Goal: Task Accomplishment & Management: Manage account settings

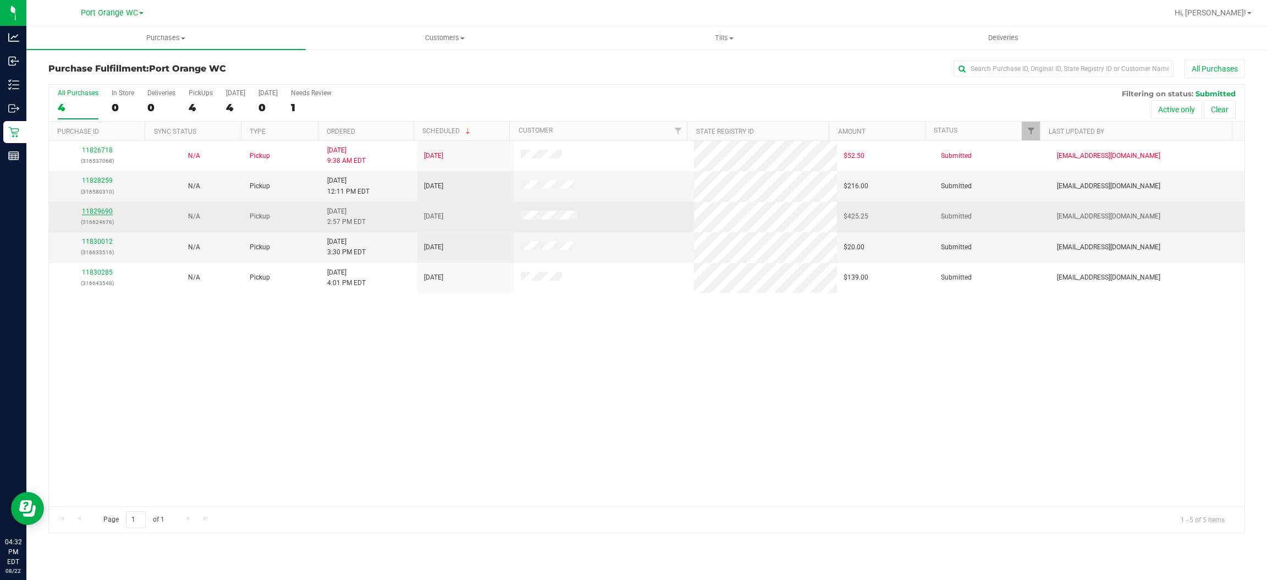
click at [106, 208] on link "11829690" at bounding box center [97, 211] width 31 height 8
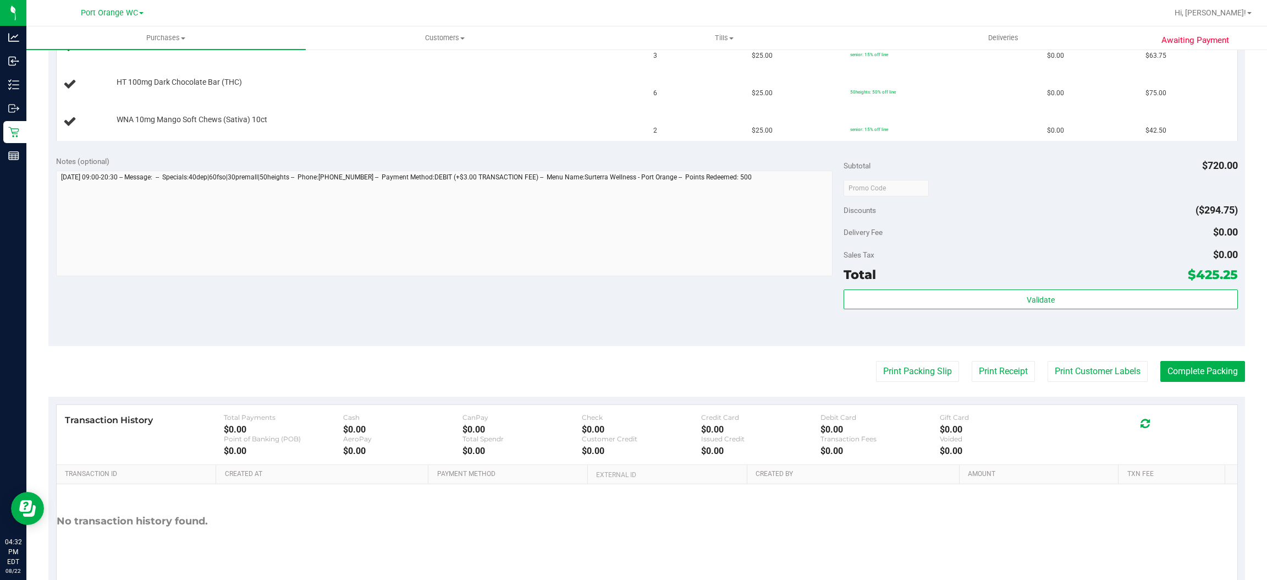
scroll to position [153, 0]
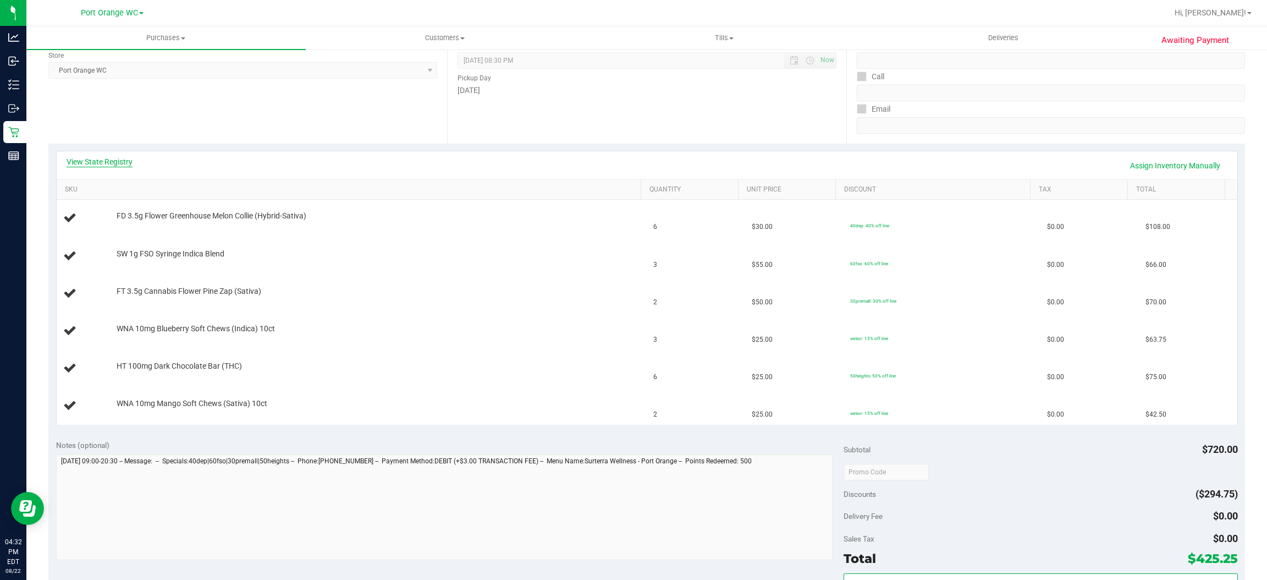
click at [118, 157] on link "View State Registry" at bounding box center [100, 161] width 66 height 11
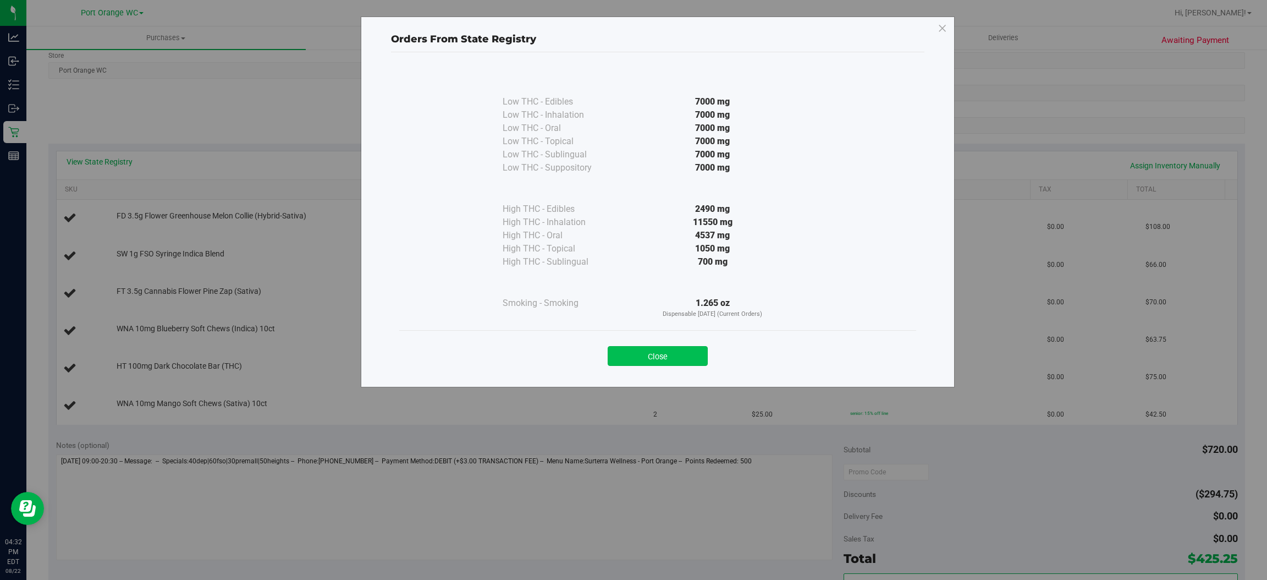
click at [659, 348] on button "Close" at bounding box center [658, 356] width 100 height 20
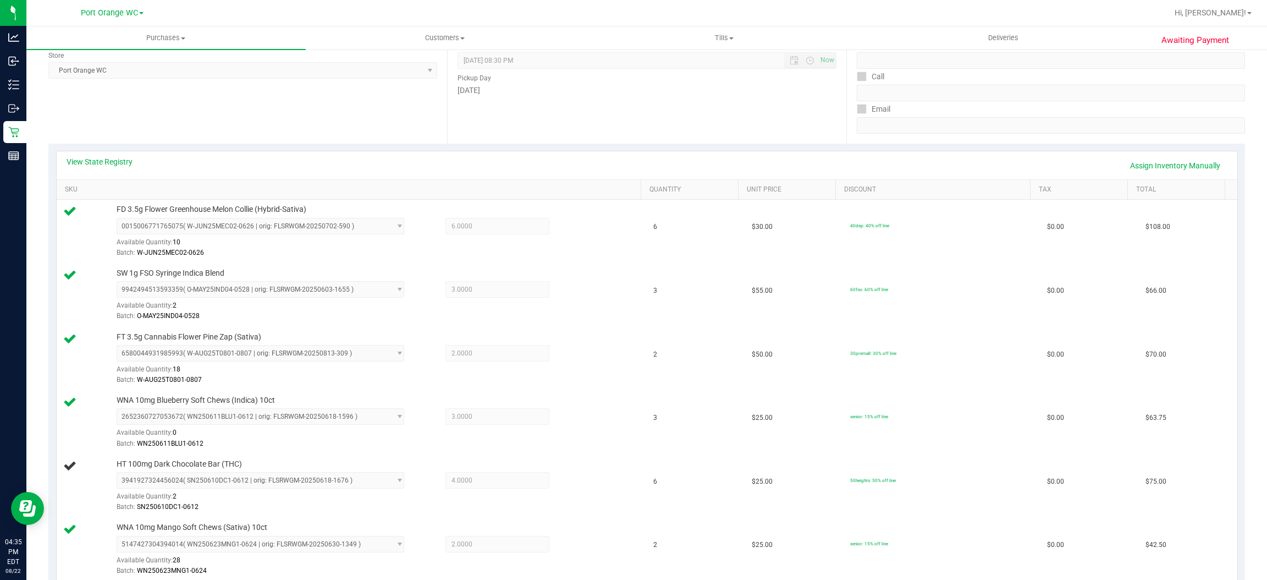
scroll to position [0, 0]
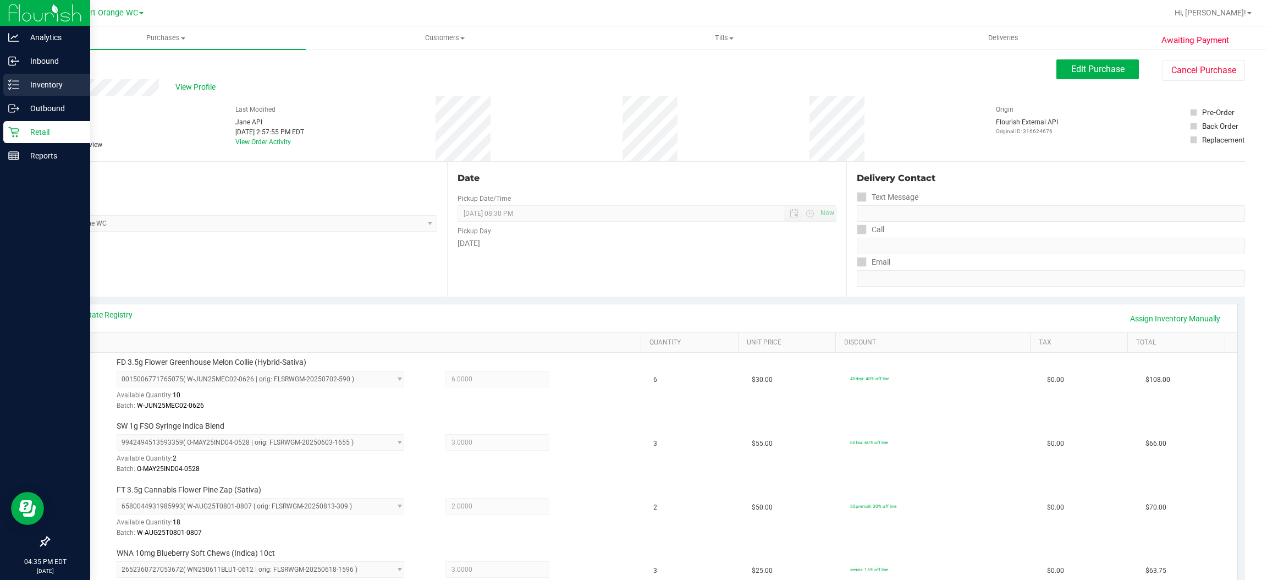
click at [45, 80] on p "Inventory" at bounding box center [52, 84] width 66 height 13
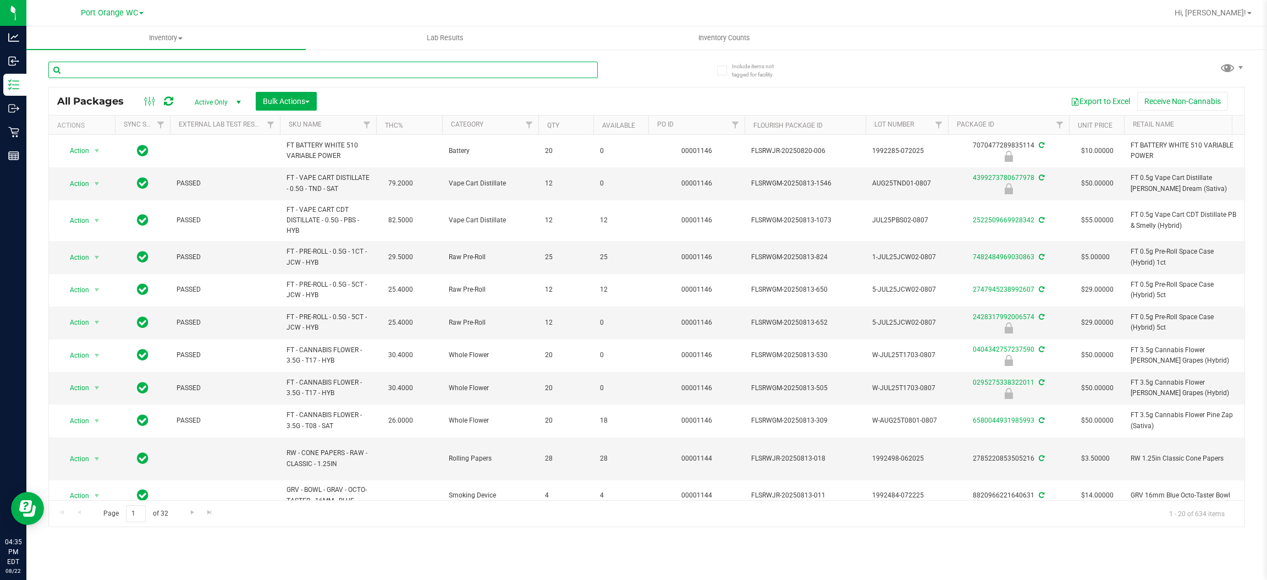
click at [209, 67] on input "text" at bounding box center [322, 70] width 549 height 16
type input "4"
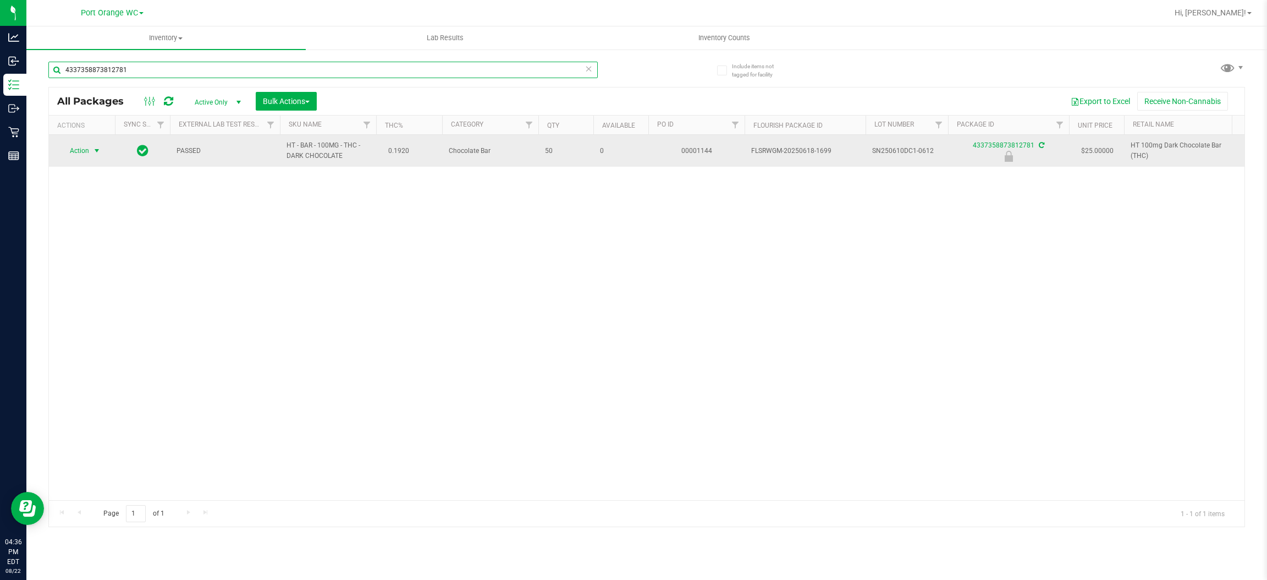
type input "4337358873812781"
click at [80, 148] on span "Action" at bounding box center [75, 150] width 30 height 15
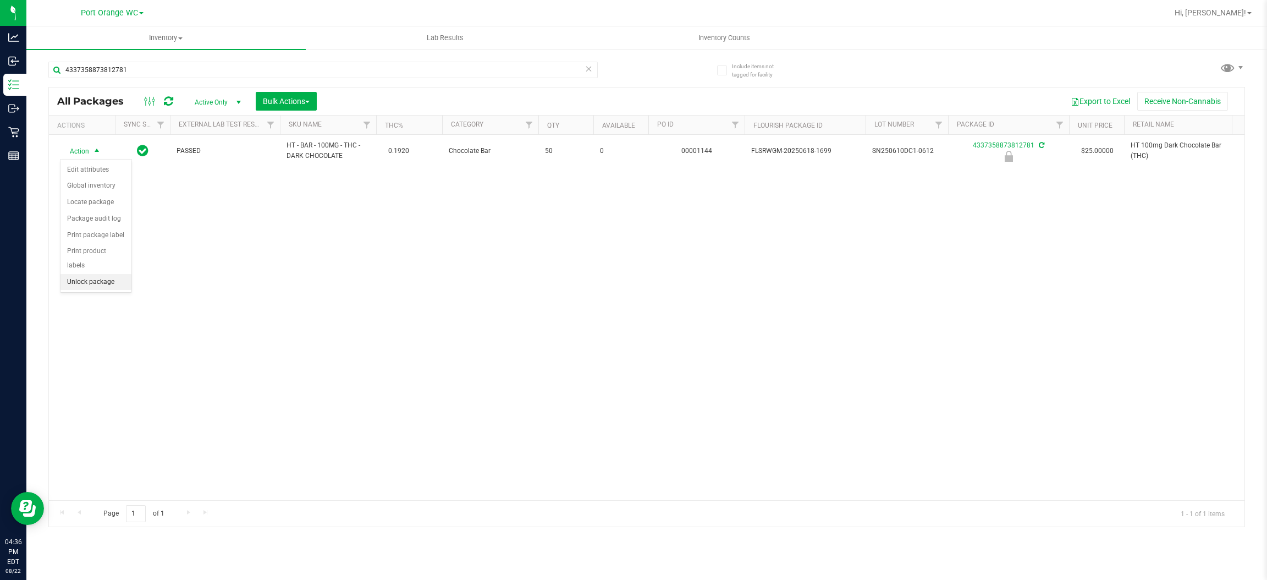
click at [90, 274] on li "Unlock package" at bounding box center [95, 282] width 71 height 16
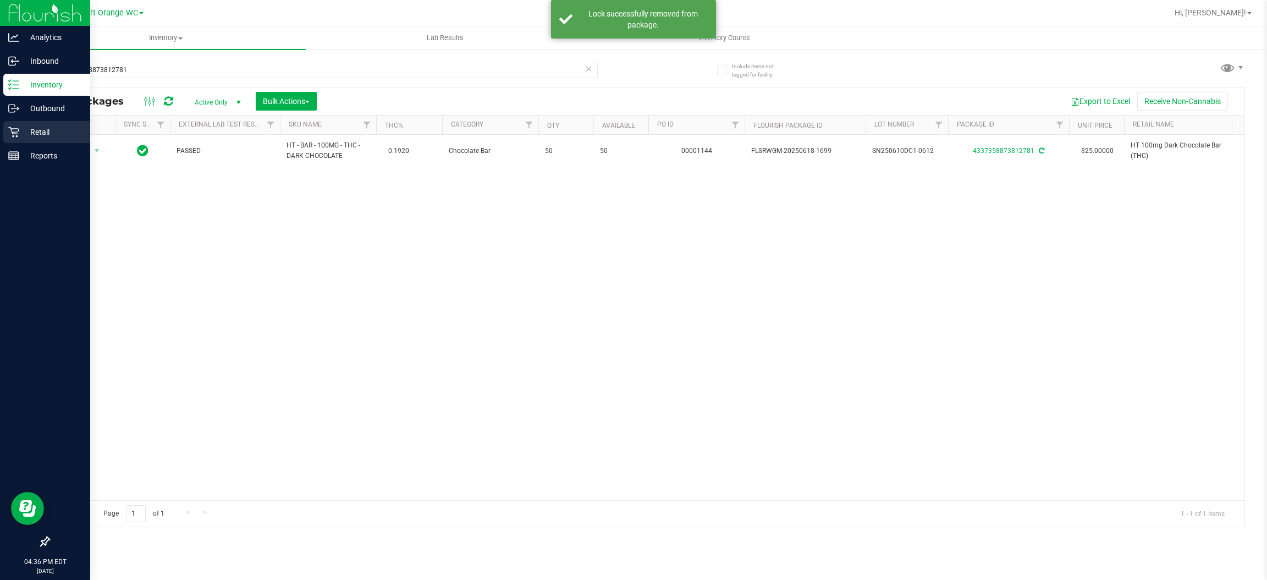
click at [32, 132] on p "Retail" at bounding box center [52, 131] width 66 height 13
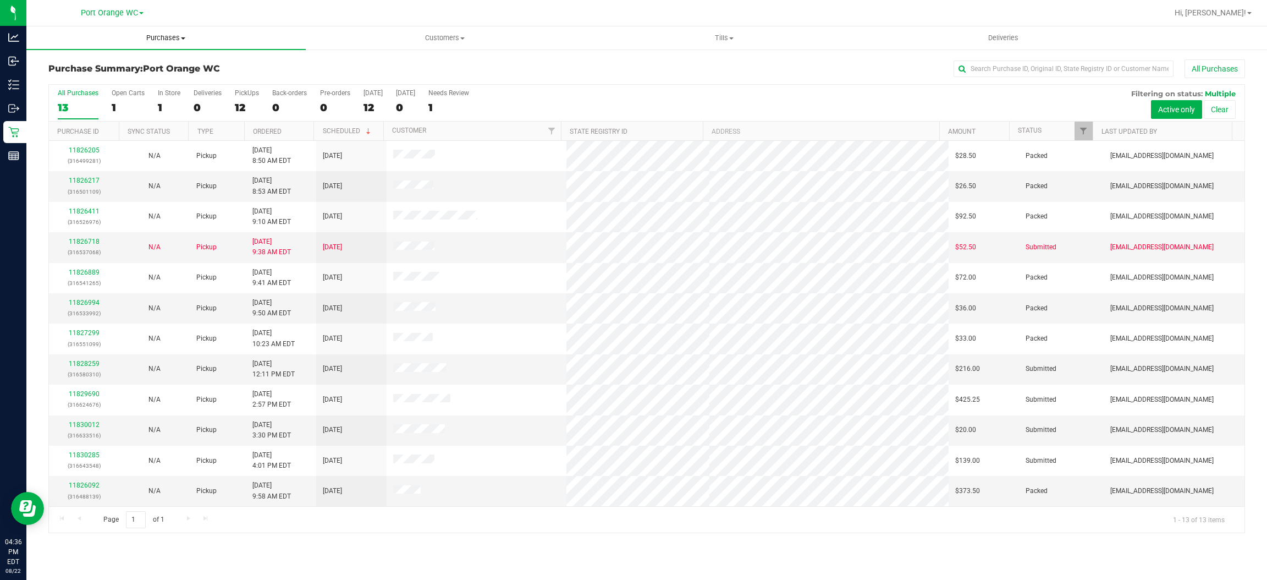
click at [184, 47] on uib-tab-heading "Purchases Summary of purchases Fulfillment All purchases" at bounding box center [165, 37] width 279 height 23
click at [183, 37] on span at bounding box center [183, 38] width 4 height 2
click at [57, 75] on span "Fulfillment" at bounding box center [60, 79] width 68 height 9
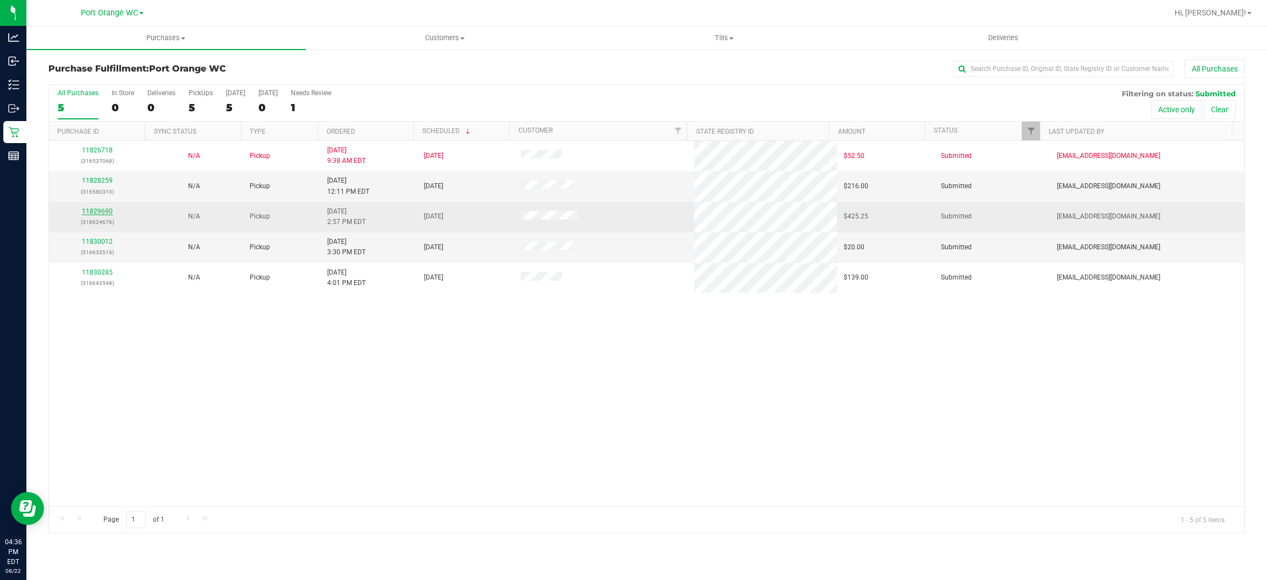
click at [95, 209] on link "11829690" at bounding box center [97, 211] width 31 height 8
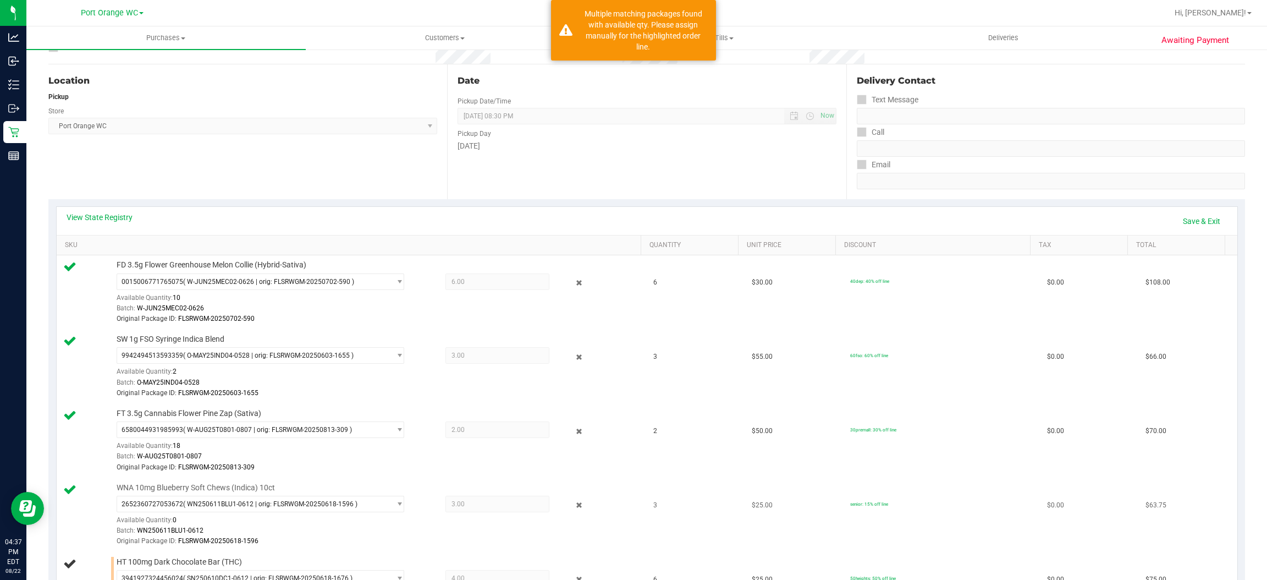
scroll to position [330, 0]
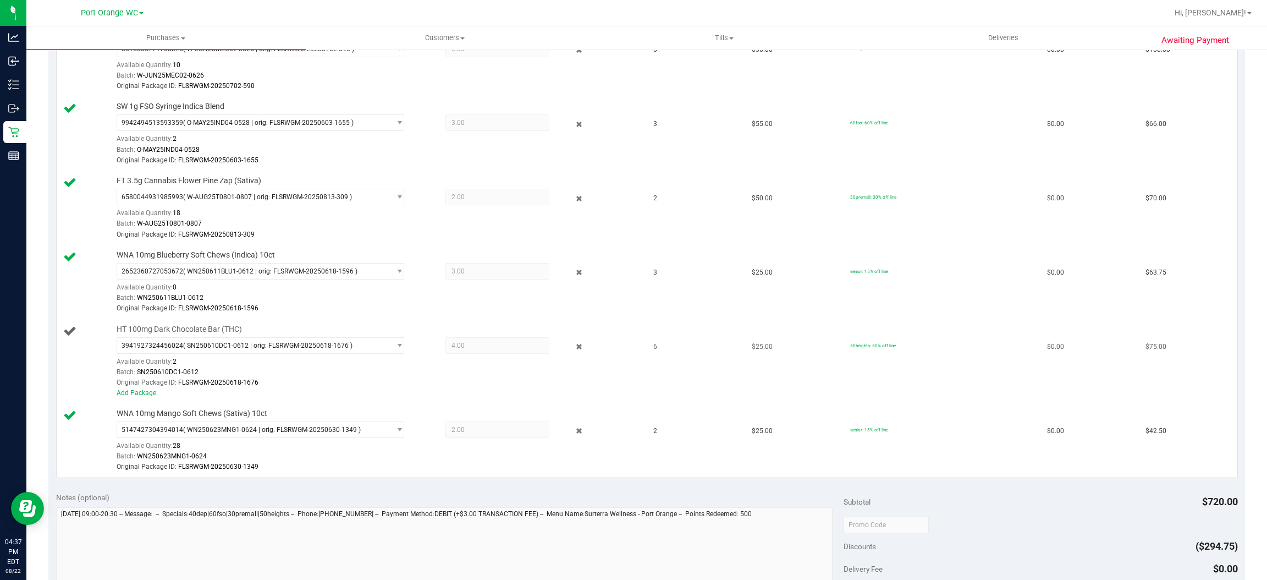
click at [126, 386] on span "Original Package ID:" at bounding box center [147, 382] width 60 height 8
click at [125, 394] on link "Add Package" at bounding box center [137, 393] width 40 height 8
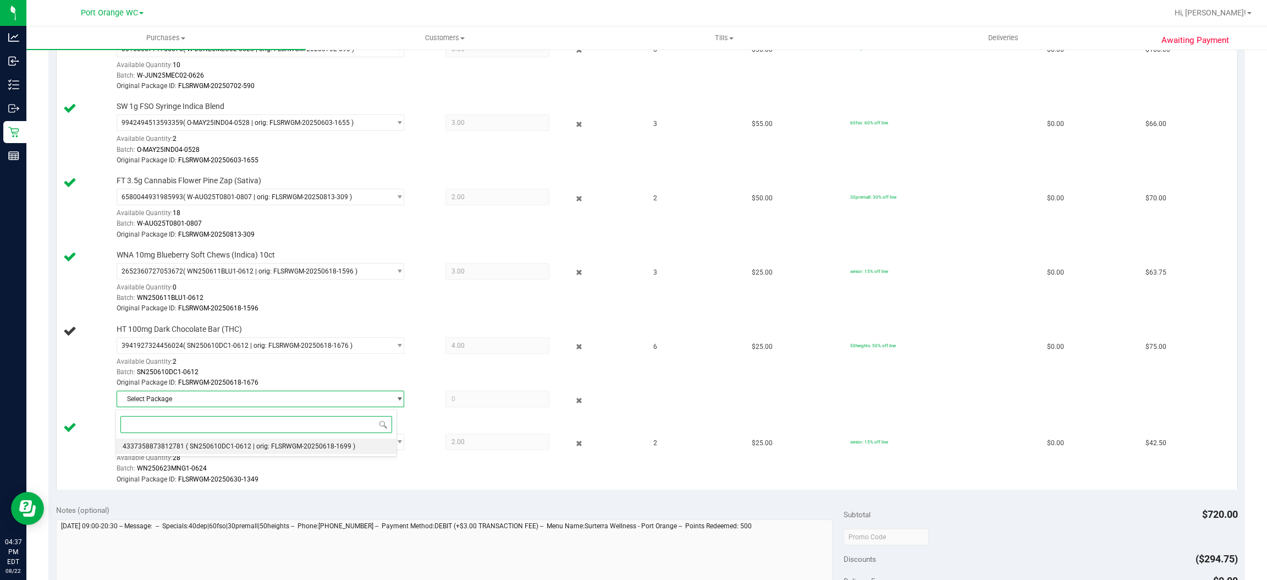
click at [194, 447] on span "( SN250610DC1-0612 | orig: FLSRWGM-20250618-1699 )" at bounding box center [270, 446] width 169 height 8
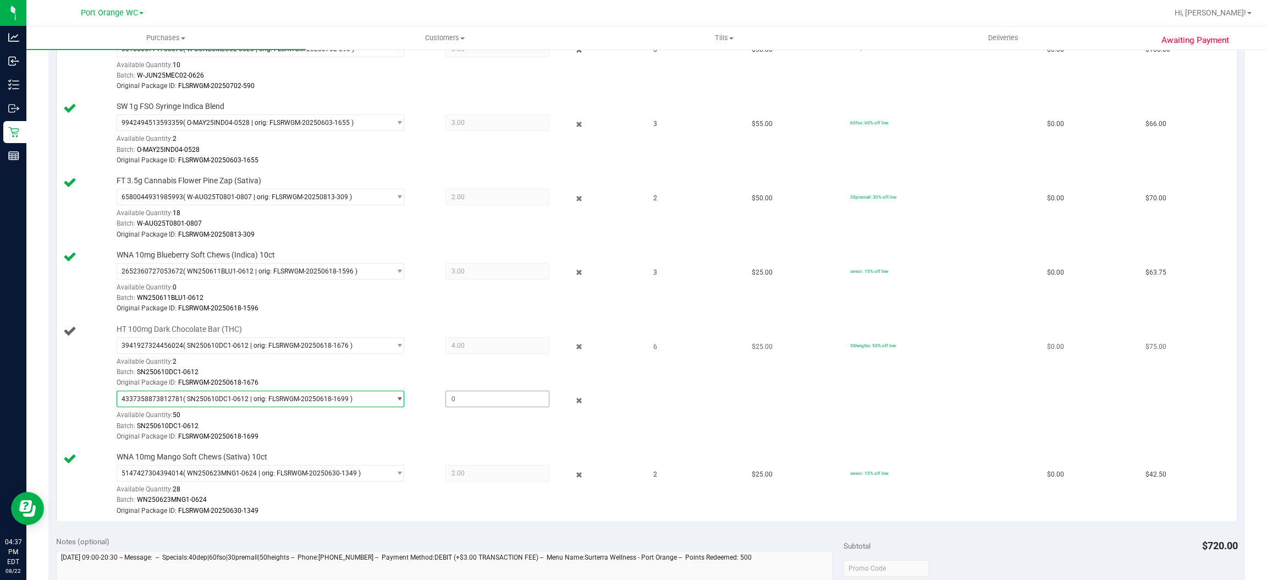
click at [471, 401] on span at bounding box center [497, 398] width 104 height 16
type input "2"
type input "2.0000"
click at [434, 425] on div "Batch: SN250610DC1-0612" at bounding box center [377, 426] width 520 height 10
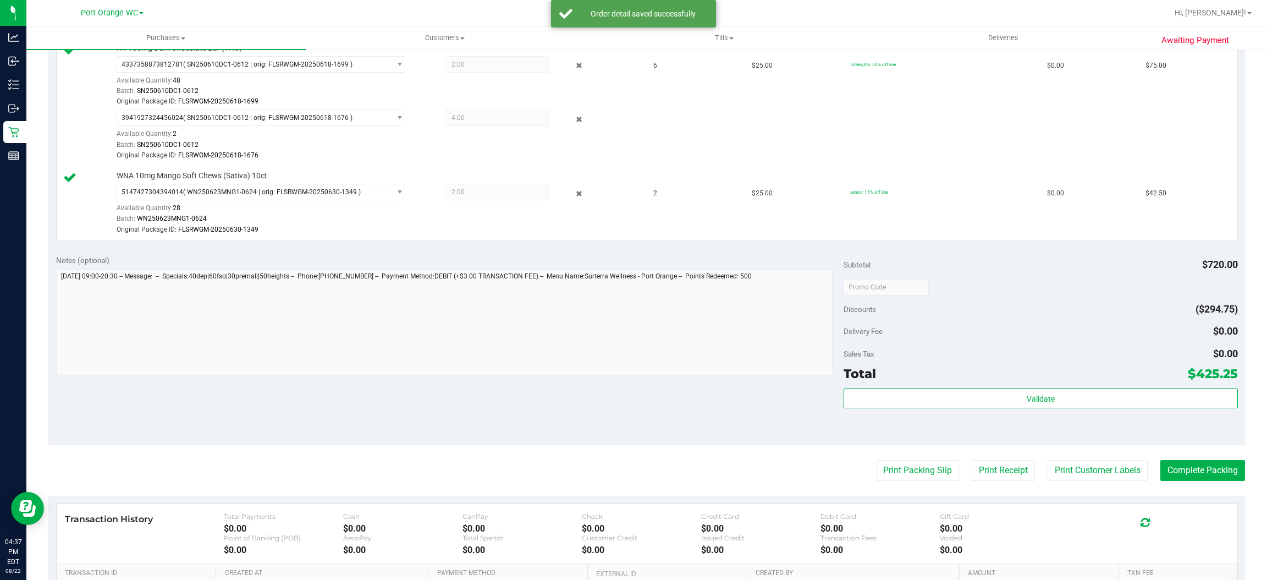
scroll to position [742, 0]
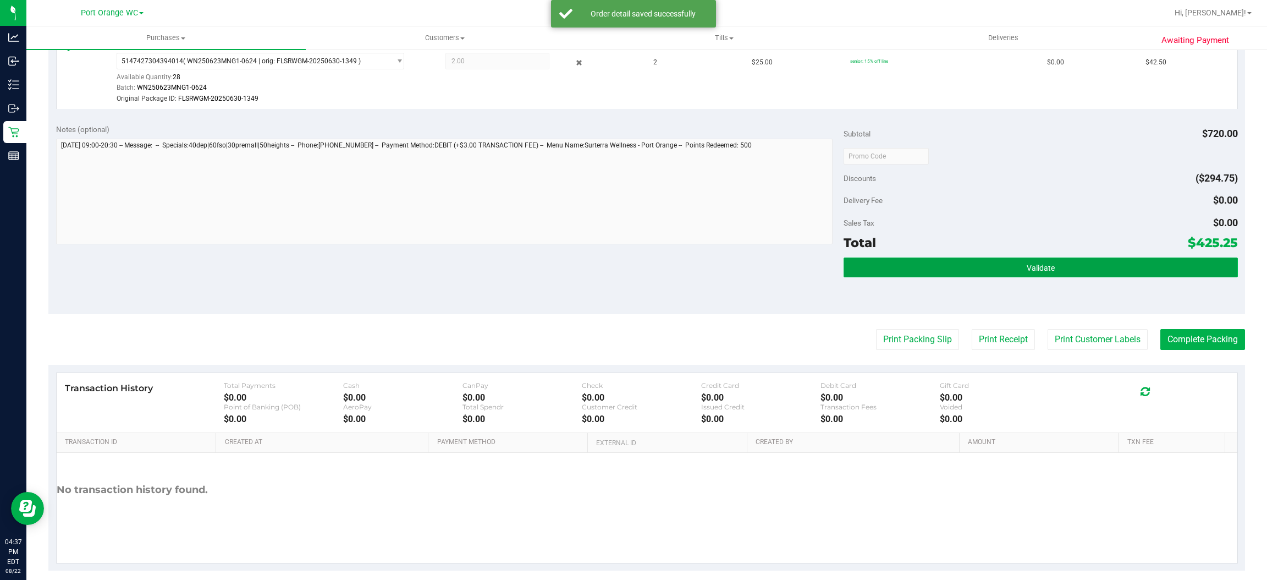
click at [1057, 266] on button "Validate" at bounding box center [1041, 267] width 394 height 20
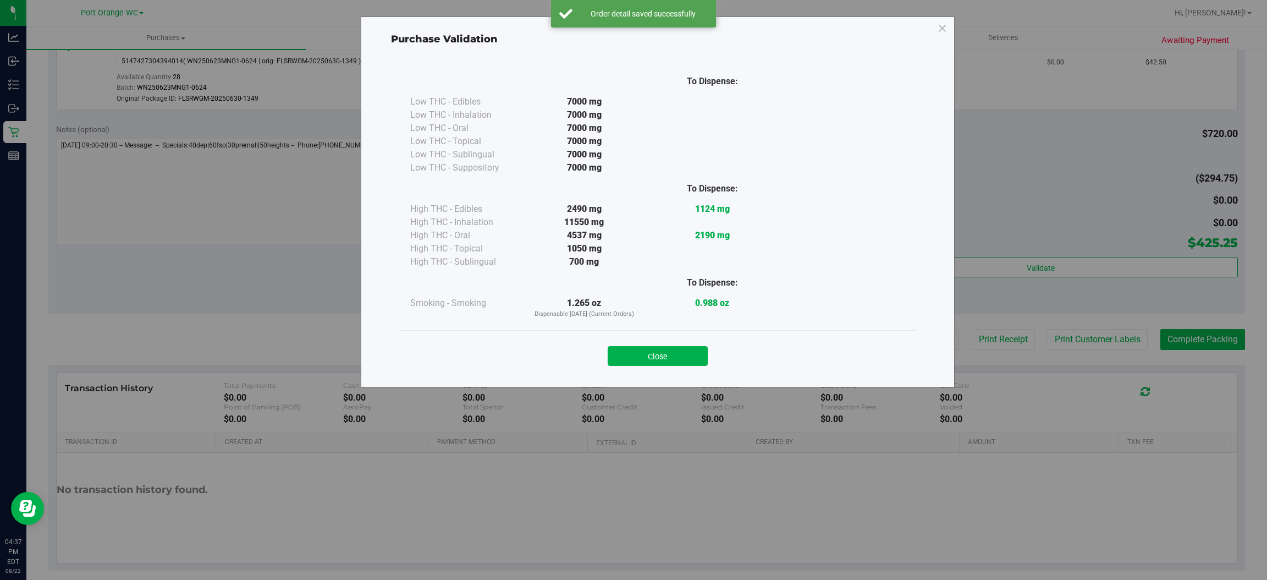
click at [645, 350] on button "Close" at bounding box center [658, 356] width 100 height 20
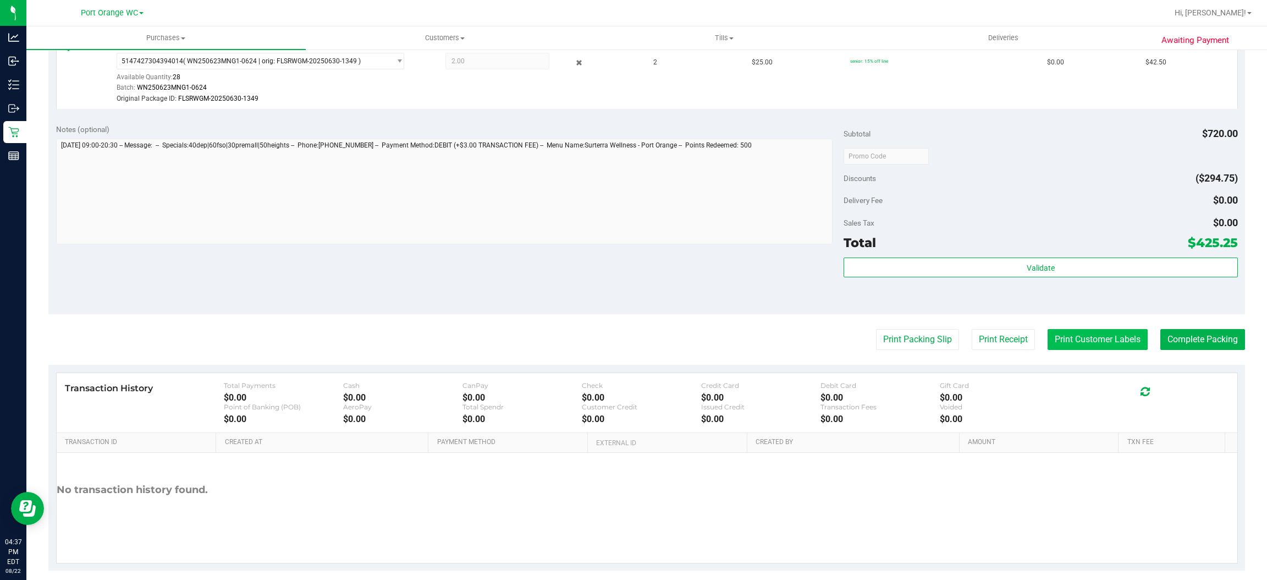
click at [1121, 341] on button "Print Customer Labels" at bounding box center [1098, 339] width 100 height 21
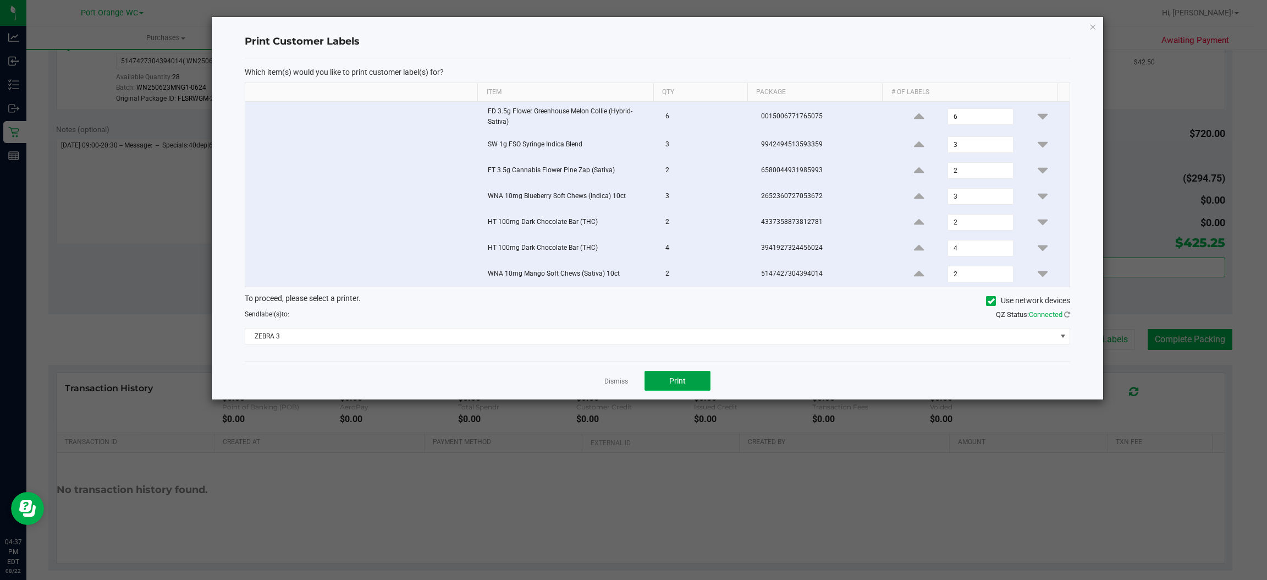
click at [674, 388] on button "Print" at bounding box center [678, 381] width 66 height 20
click at [614, 384] on link "Dismiss" at bounding box center [616, 381] width 24 height 9
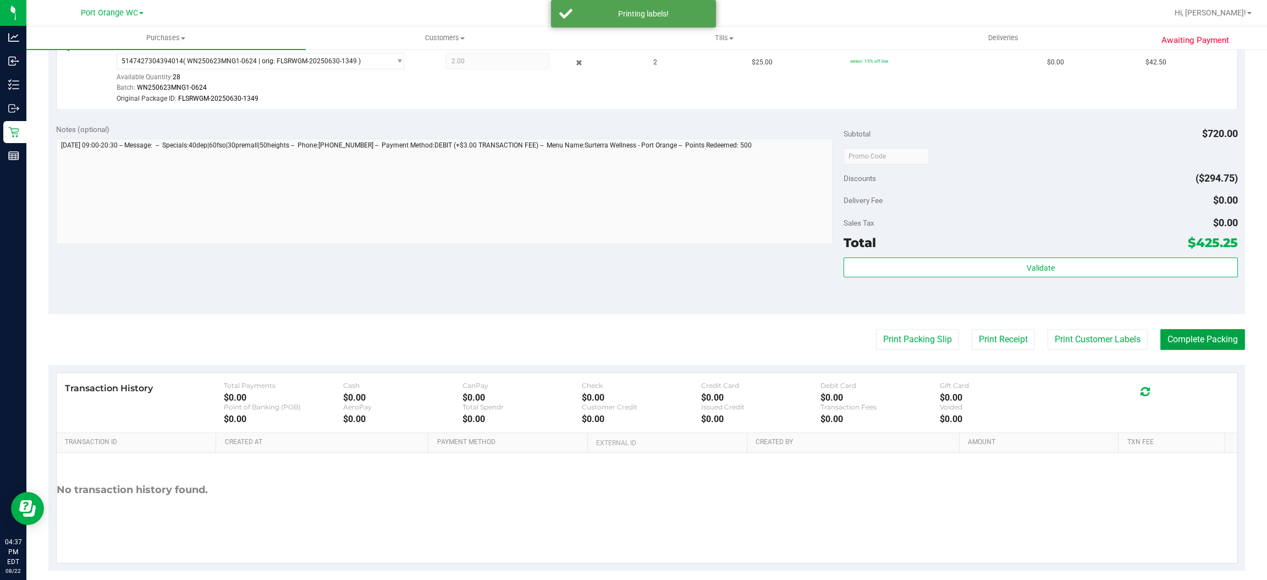
click at [1180, 333] on button "Complete Packing" at bounding box center [1202, 339] width 85 height 21
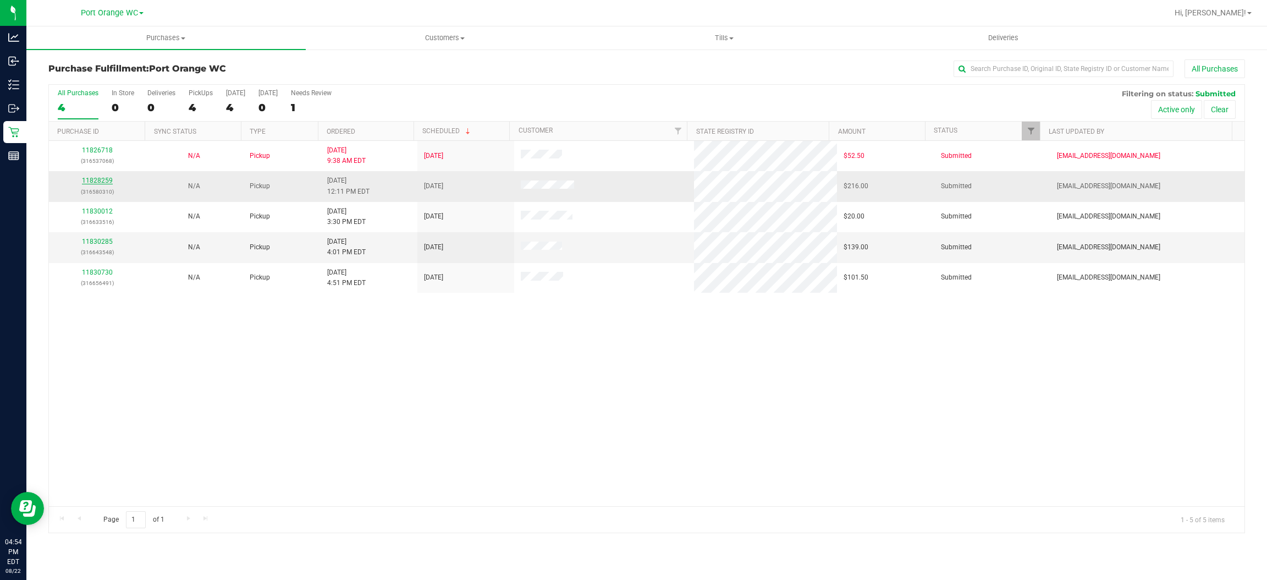
click at [95, 183] on link "11828259" at bounding box center [97, 181] width 31 height 8
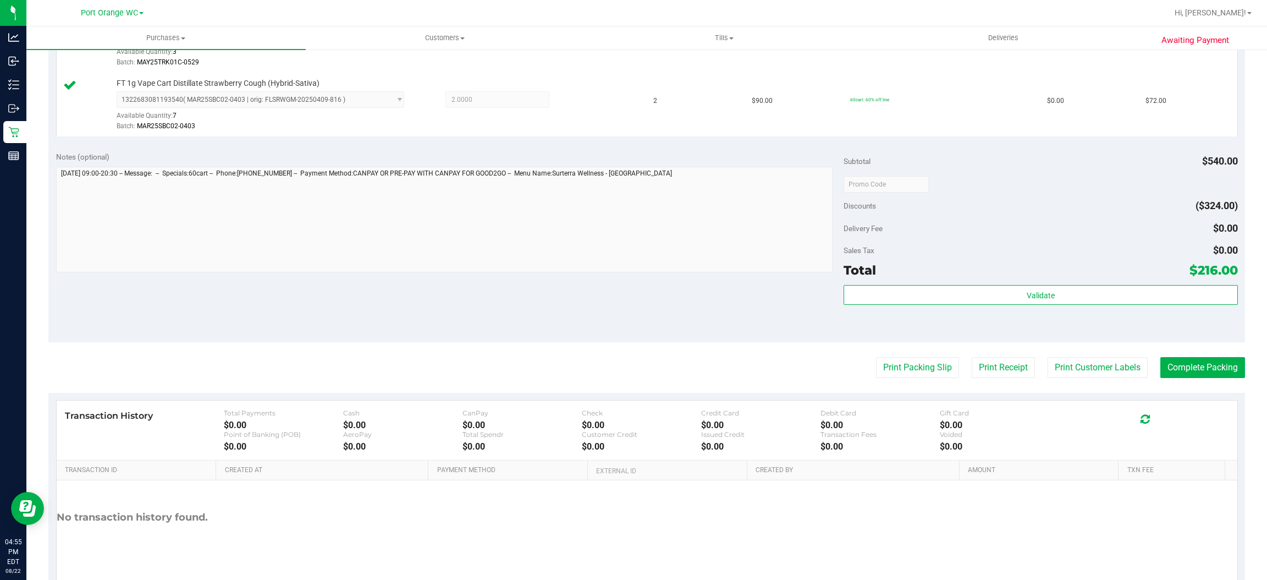
scroll to position [449, 0]
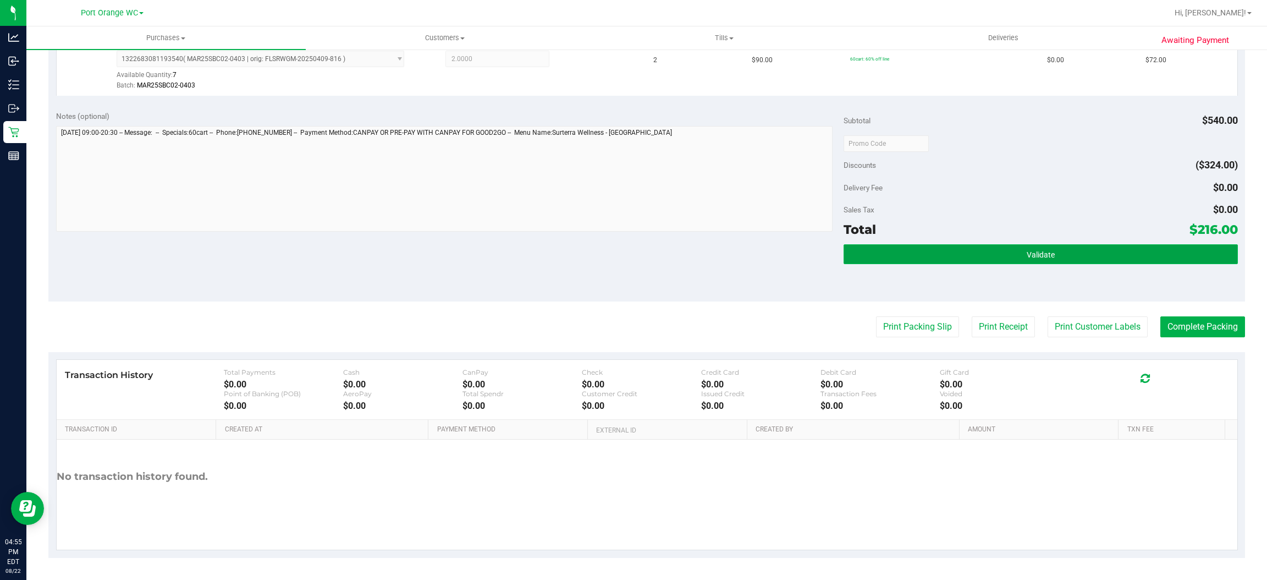
drag, startPoint x: 992, startPoint y: 253, endPoint x: 986, endPoint y: 254, distance: 5.6
click at [989, 254] on button "Validate" at bounding box center [1041, 254] width 394 height 20
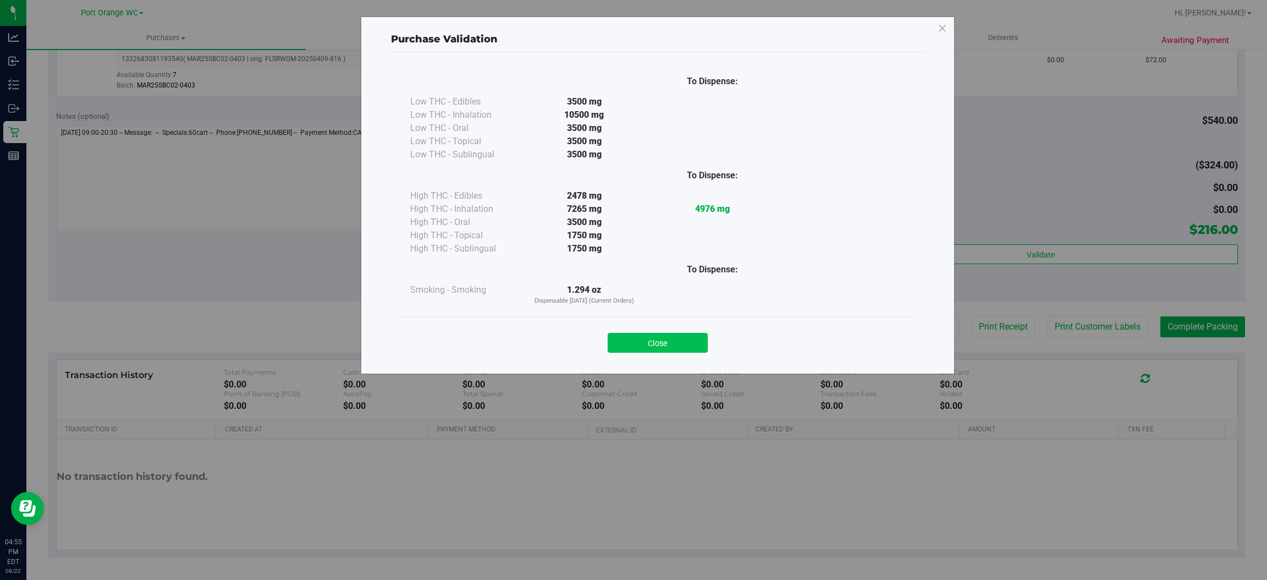
click at [677, 341] on button "Close" at bounding box center [658, 343] width 100 height 20
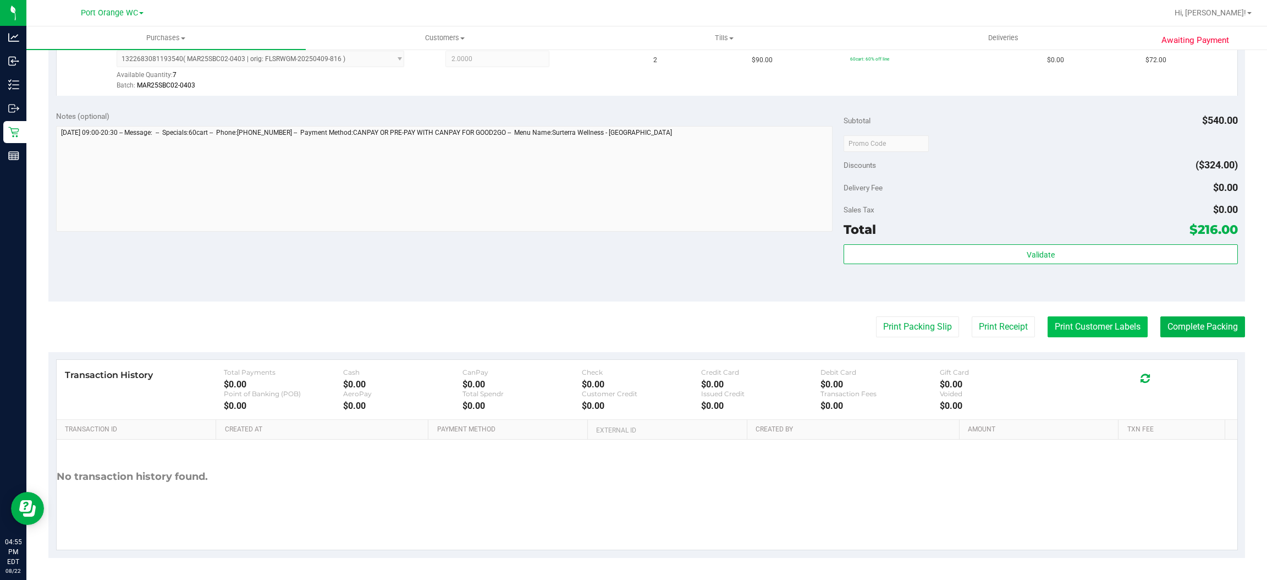
click at [1072, 321] on button "Print Customer Labels" at bounding box center [1098, 326] width 100 height 21
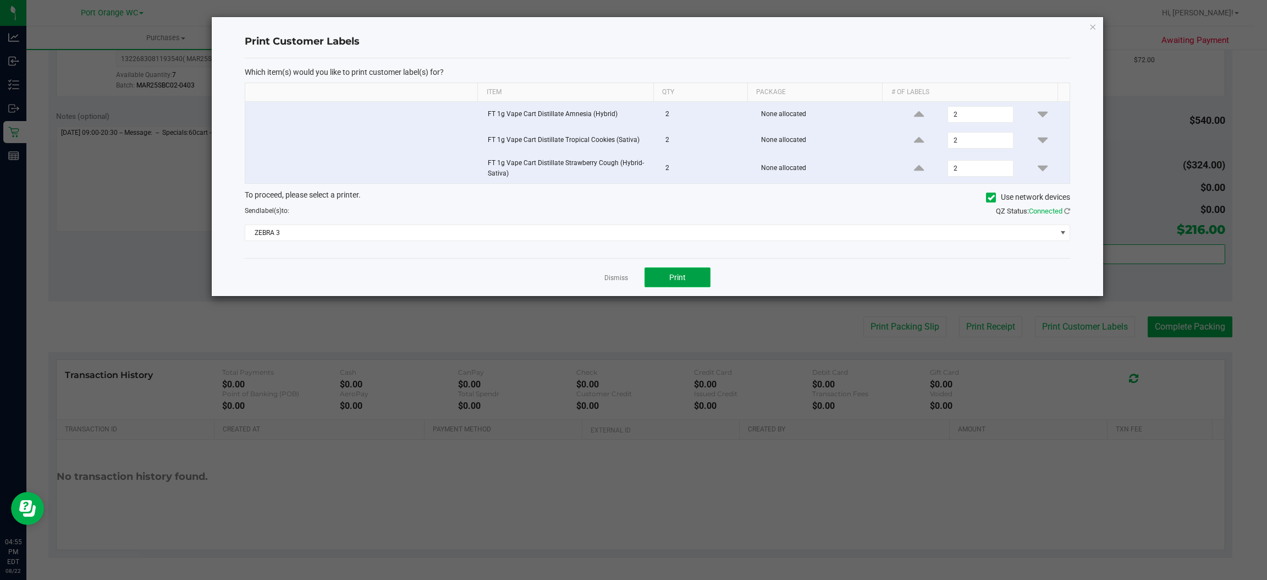
click at [678, 285] on button "Print" at bounding box center [678, 277] width 66 height 20
drag, startPoint x: 606, startPoint y: 278, endPoint x: 640, endPoint y: 285, distance: 34.3
click at [607, 279] on link "Dismiss" at bounding box center [616, 277] width 24 height 9
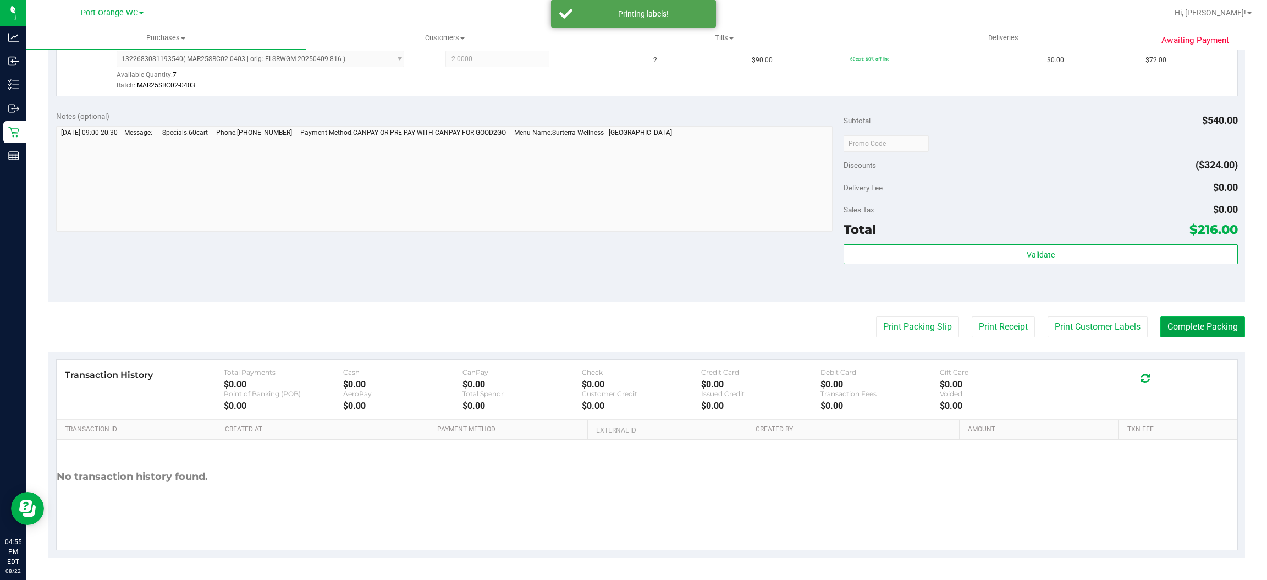
click at [1180, 325] on button "Complete Packing" at bounding box center [1202, 326] width 85 height 21
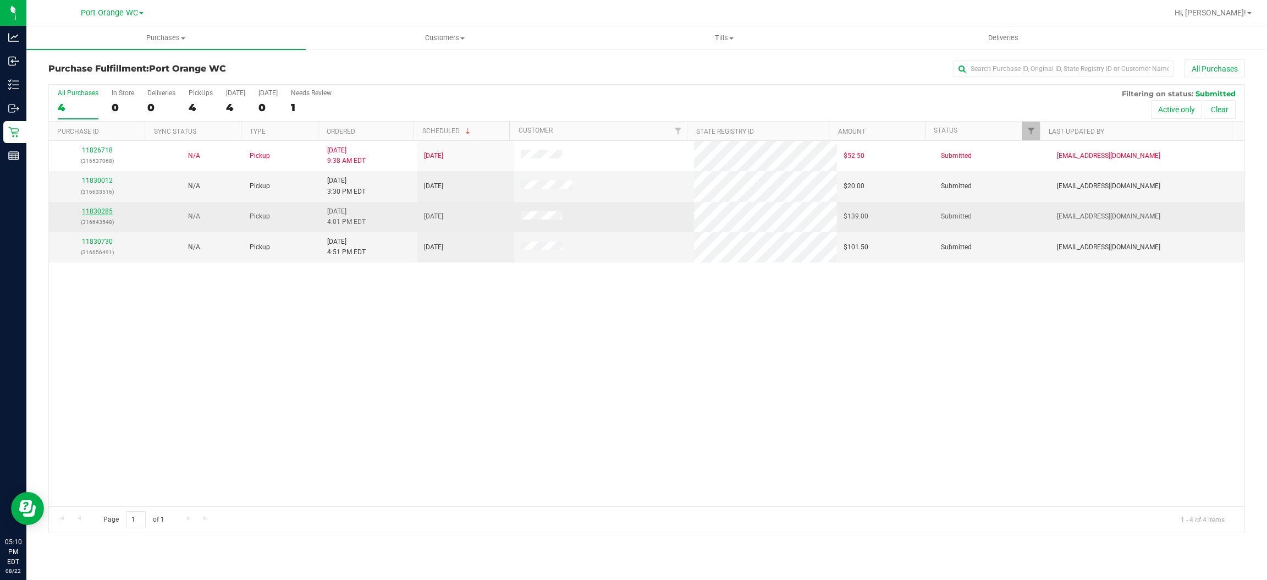
click at [101, 213] on link "11830285" at bounding box center [97, 211] width 31 height 8
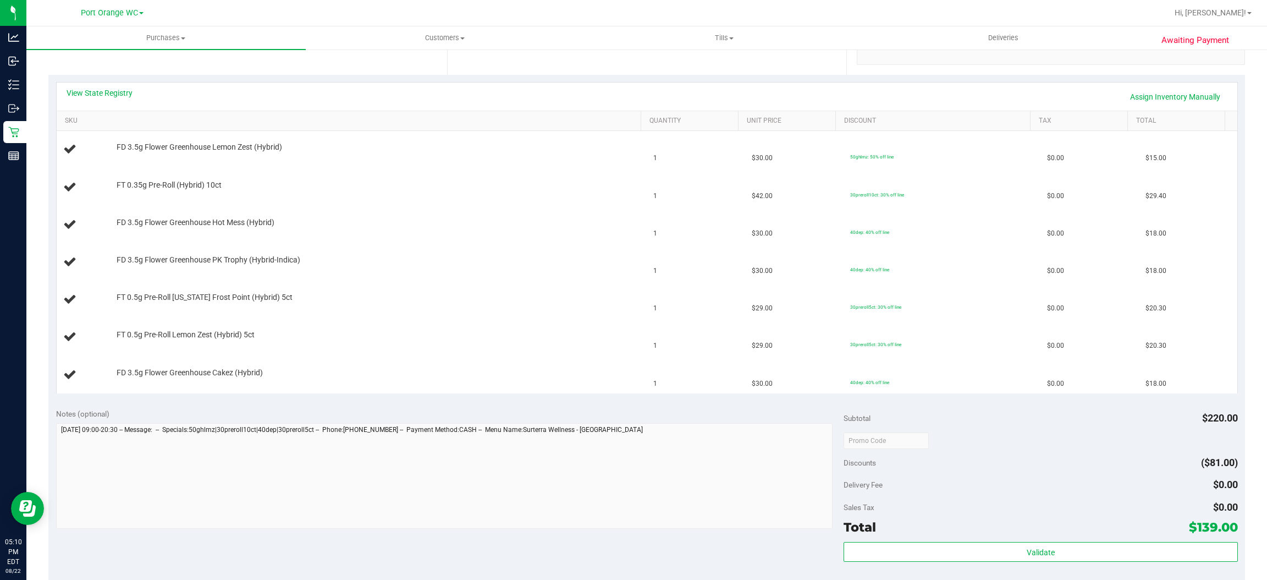
scroll to position [247, 0]
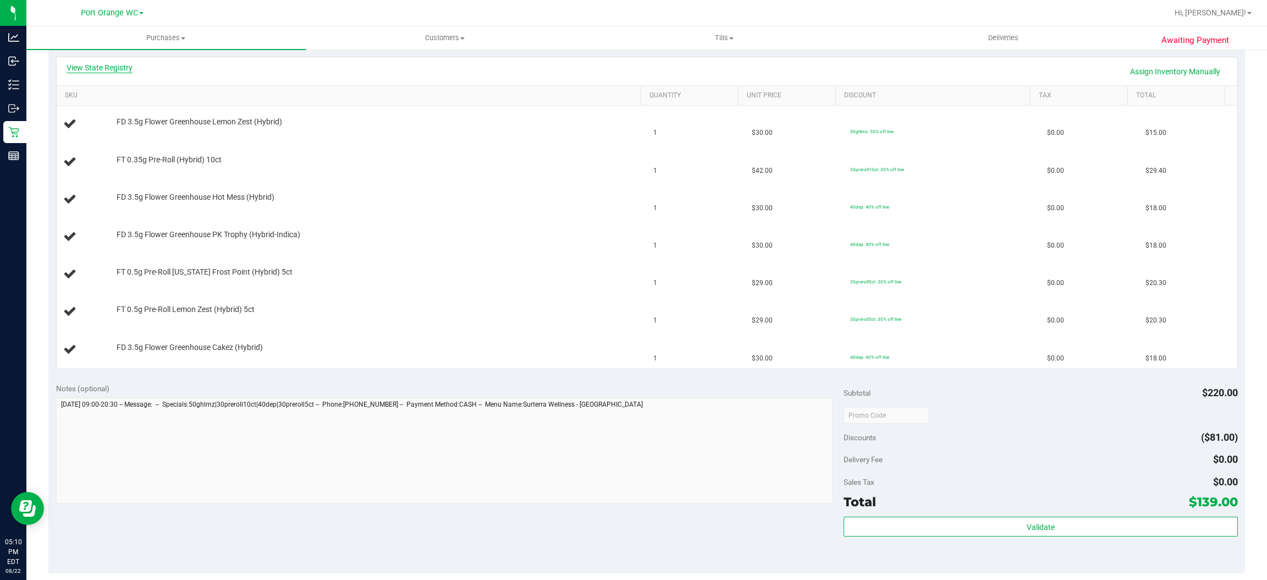
click at [121, 63] on link "View State Registry" at bounding box center [100, 67] width 66 height 11
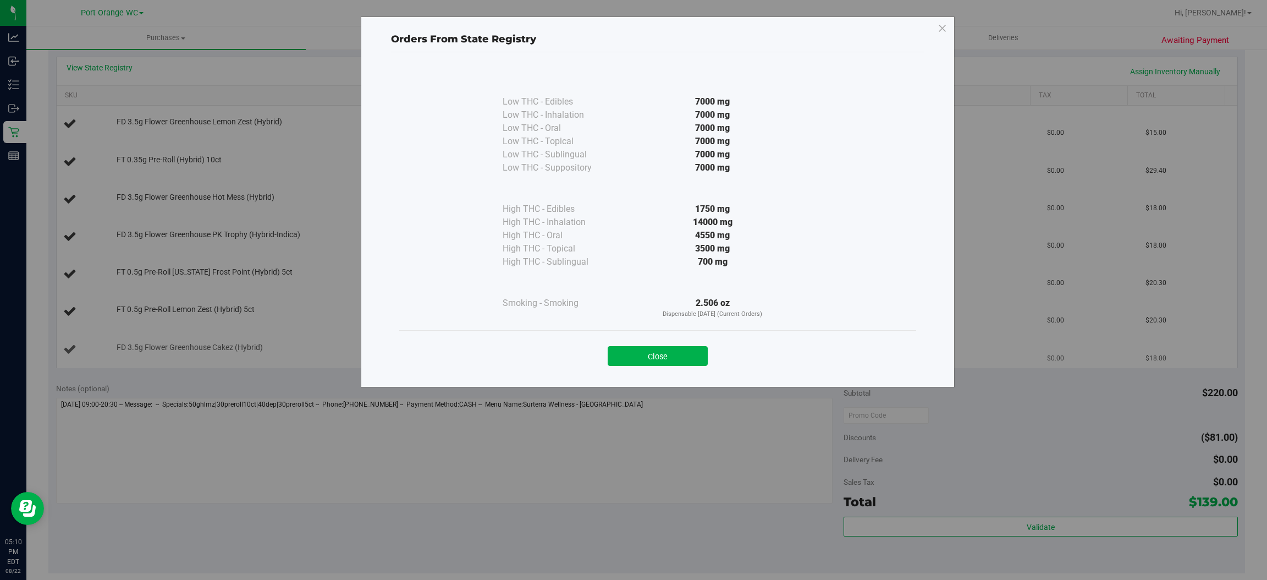
click at [656, 359] on button "Close" at bounding box center [658, 356] width 100 height 20
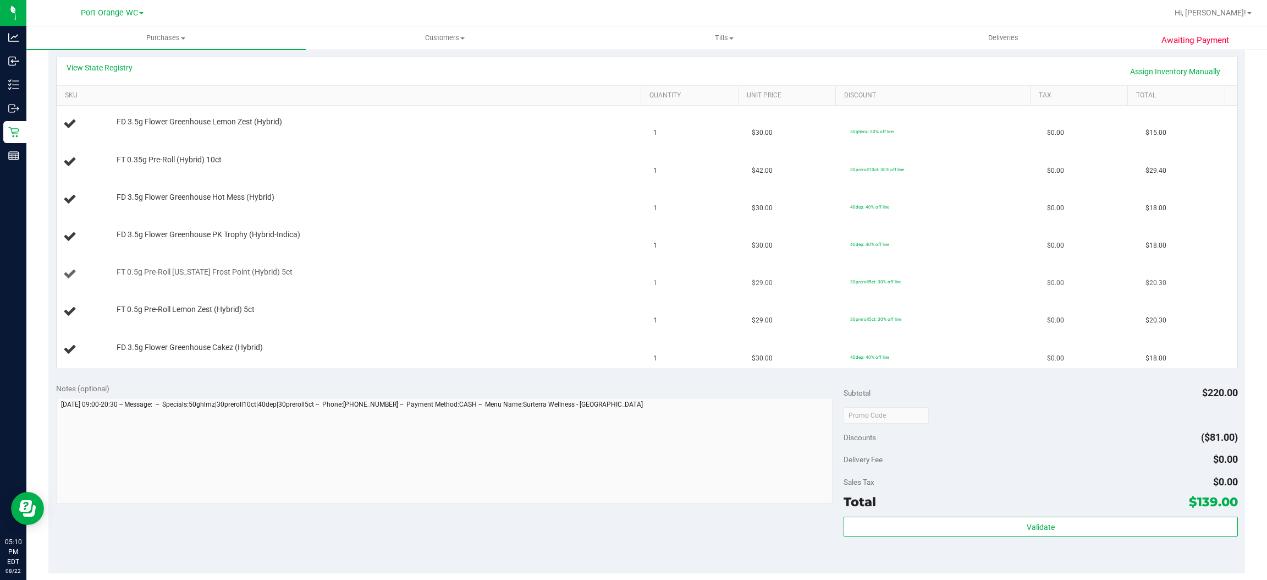
click at [500, 258] on td "FT 0.5g Pre-Roll [US_STATE] Frost Point (Hybrid) 5ct" at bounding box center [352, 274] width 591 height 37
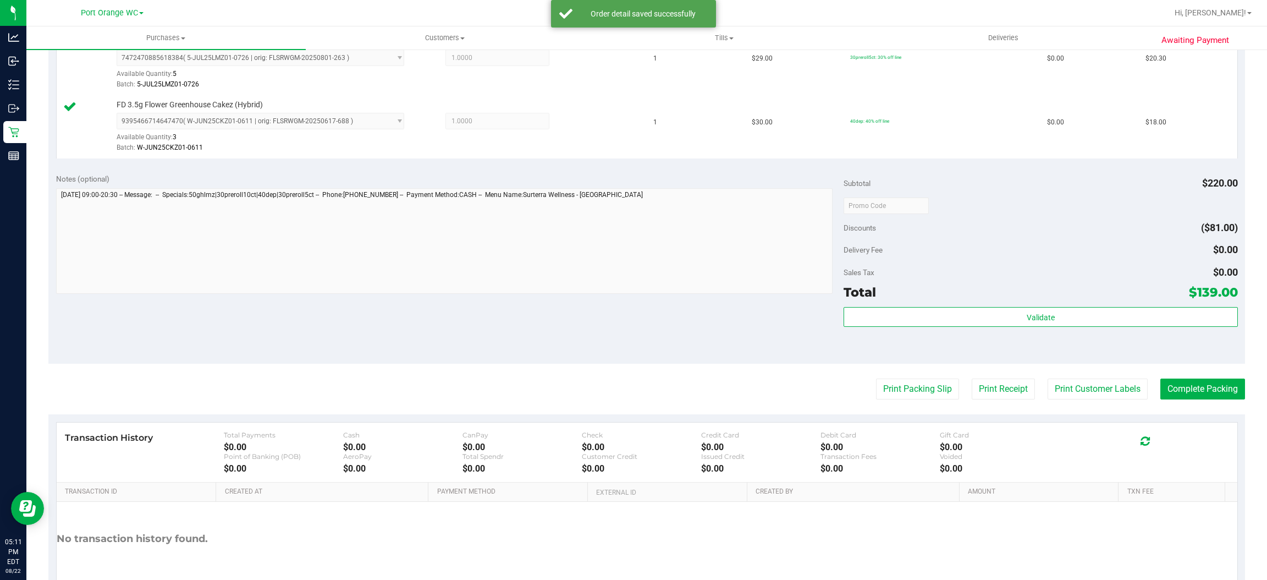
scroll to position [704, 0]
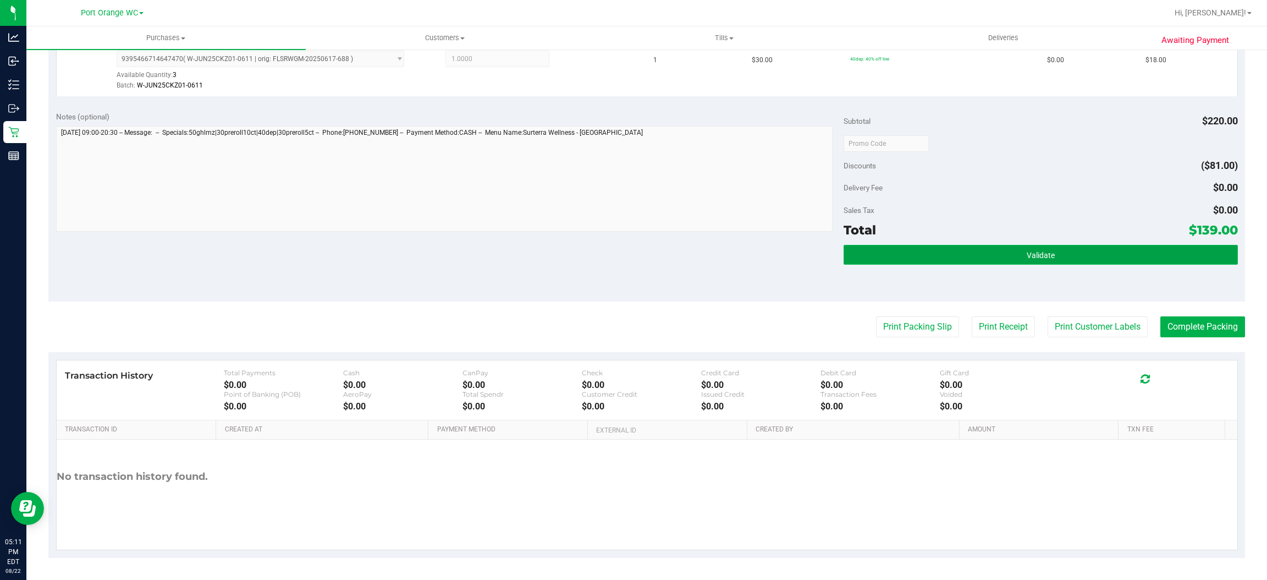
click at [1034, 246] on button "Validate" at bounding box center [1041, 255] width 394 height 20
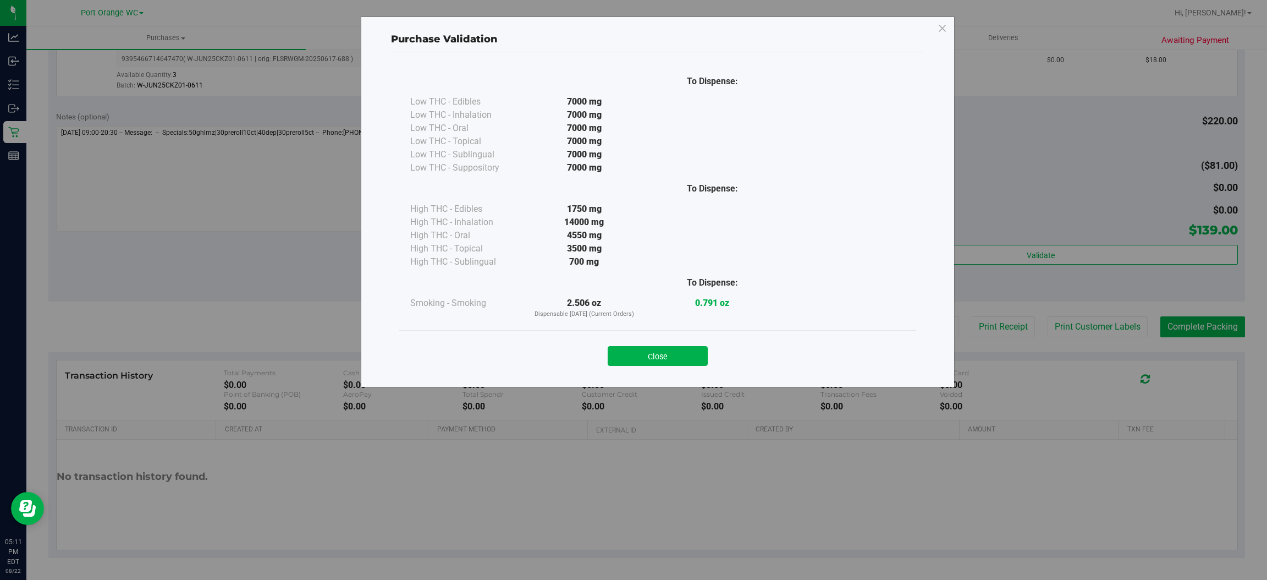
drag, startPoint x: 641, startPoint y: 354, endPoint x: 659, endPoint y: 351, distance: 17.8
click at [642, 353] on button "Close" at bounding box center [658, 356] width 100 height 20
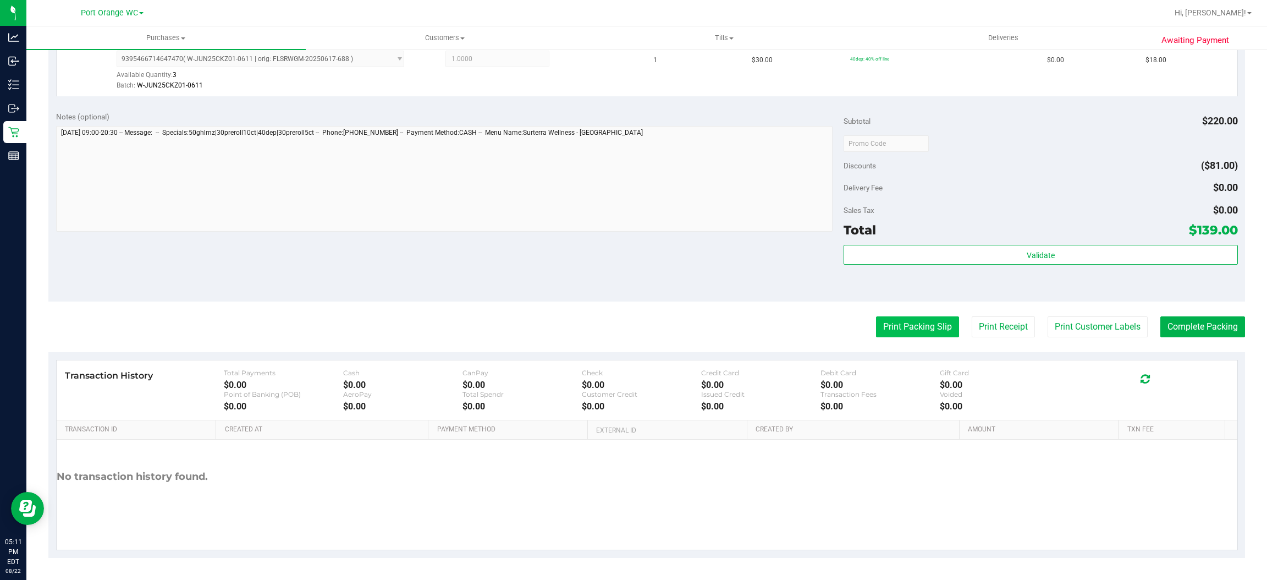
click at [890, 322] on button "Print Packing Slip" at bounding box center [917, 326] width 83 height 21
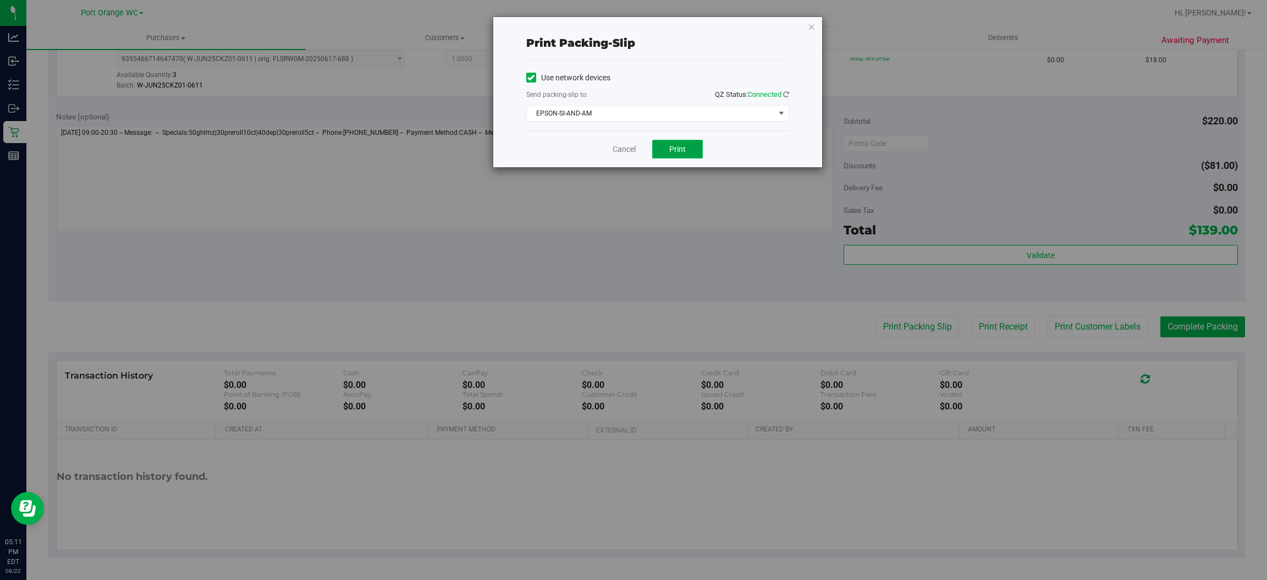
click at [676, 145] on span "Print" at bounding box center [677, 149] width 16 height 9
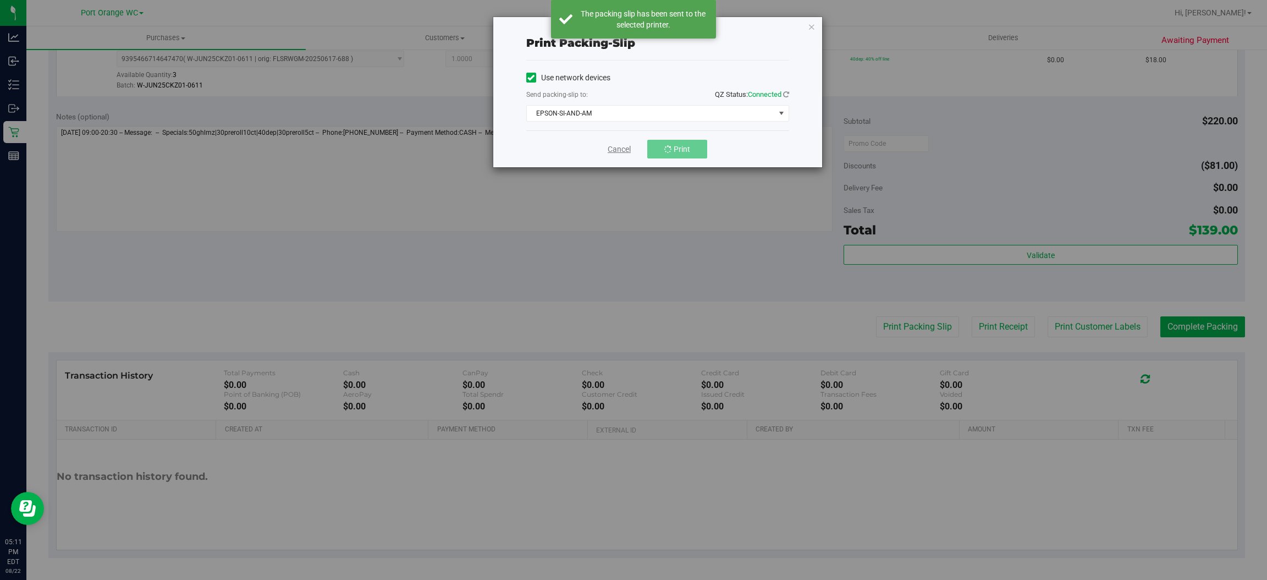
click at [621, 152] on link "Cancel" at bounding box center [619, 150] width 23 height 12
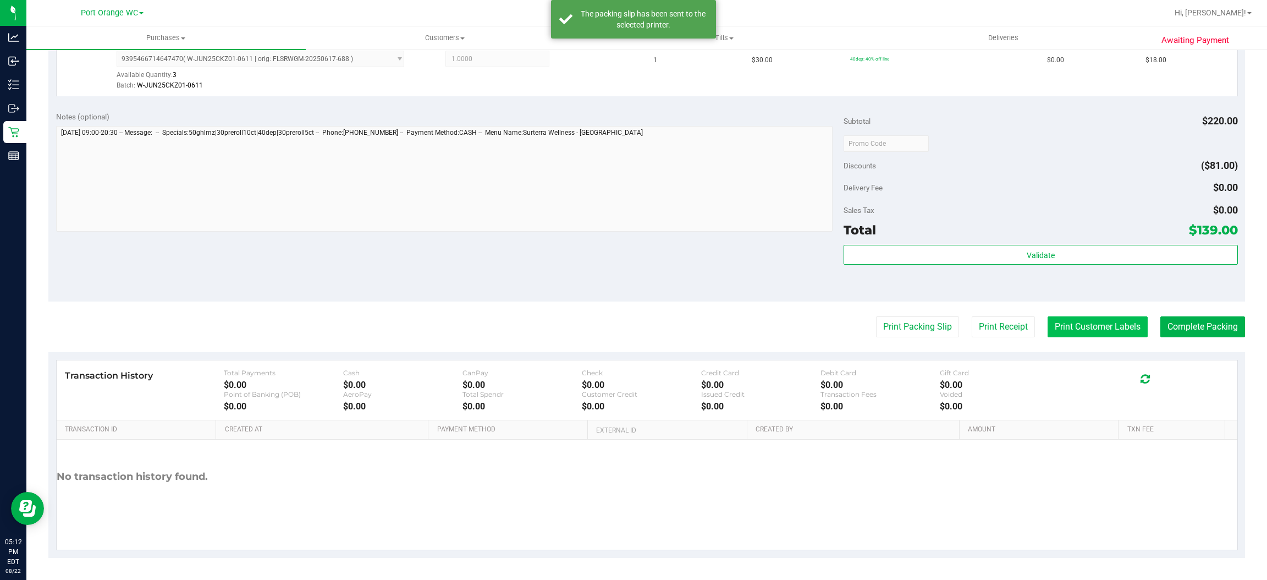
click at [1064, 327] on button "Print Customer Labels" at bounding box center [1098, 326] width 100 height 21
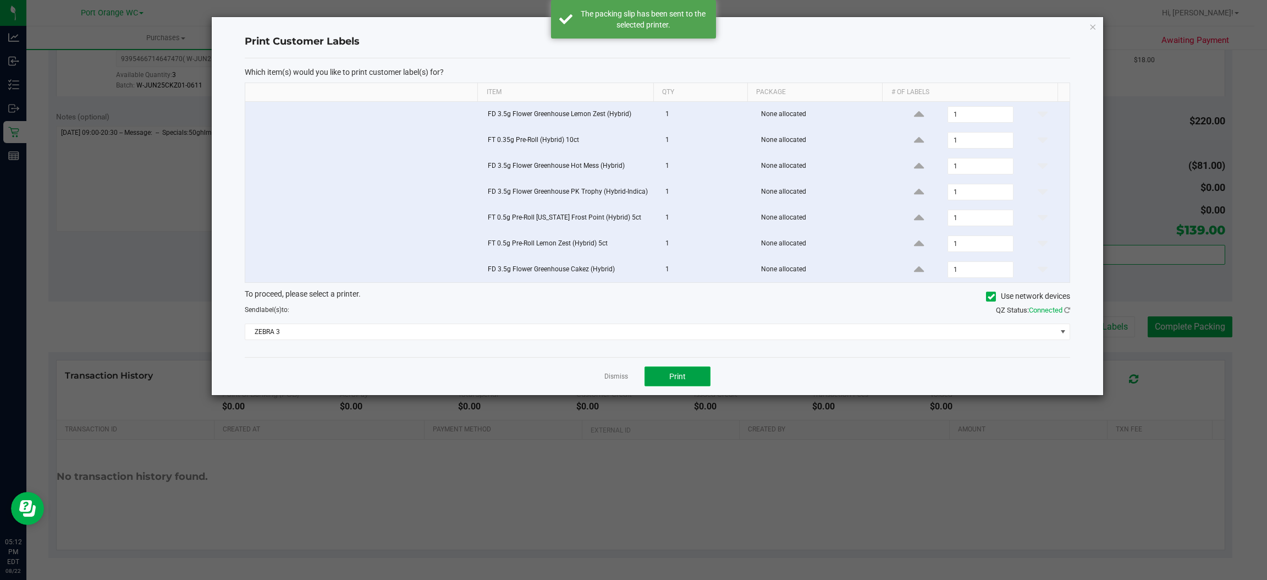
click at [689, 379] on button "Print" at bounding box center [678, 376] width 66 height 20
click at [1088, 26] on div "Print Customer Labels Which item(s) would you like to print customer label(s) f…" at bounding box center [657, 206] width 891 height 378
click at [1094, 29] on icon "button" at bounding box center [1093, 26] width 8 height 13
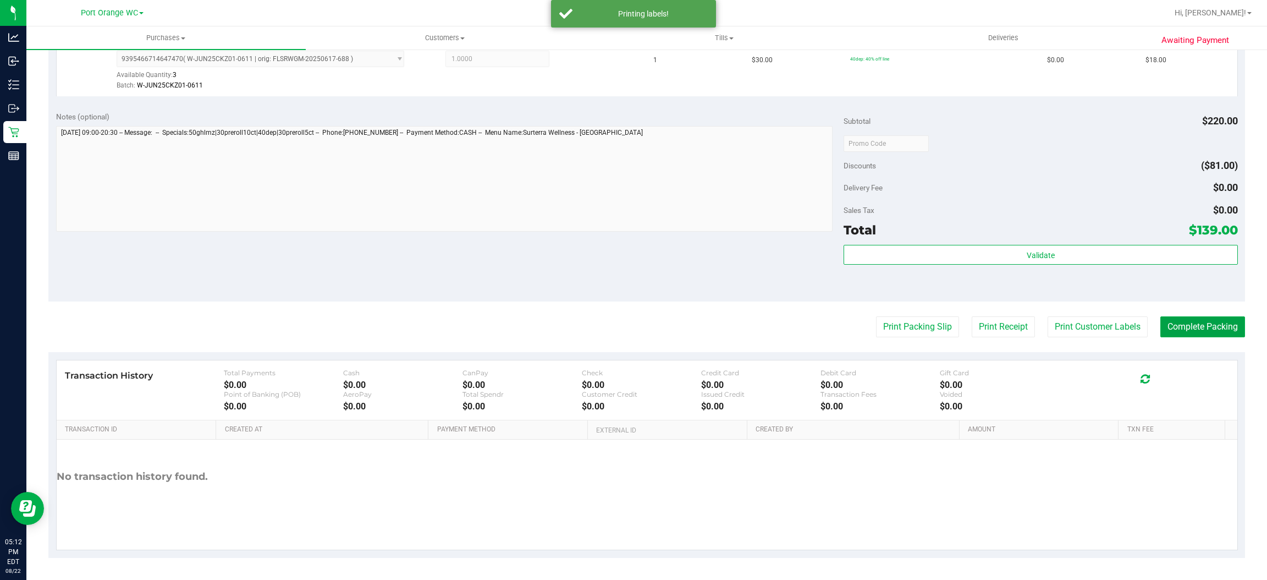
drag, startPoint x: 1194, startPoint y: 330, endPoint x: 1174, endPoint y: 310, distance: 28.4
click at [1195, 329] on button "Complete Packing" at bounding box center [1202, 326] width 85 height 21
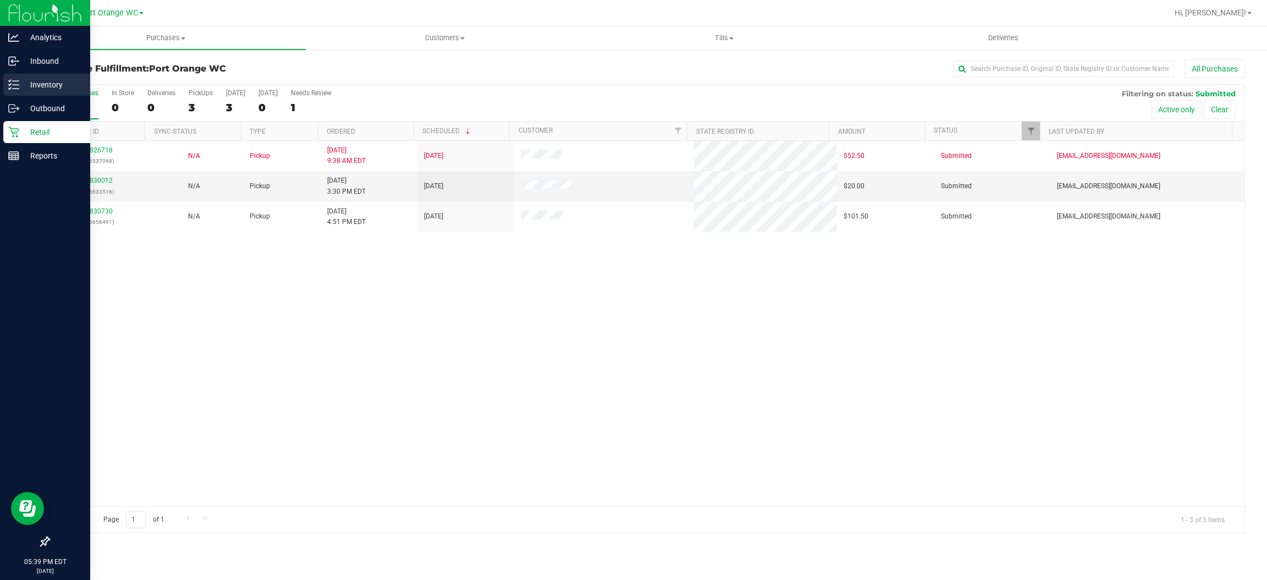
click at [38, 86] on p "Inventory" at bounding box center [52, 84] width 66 height 13
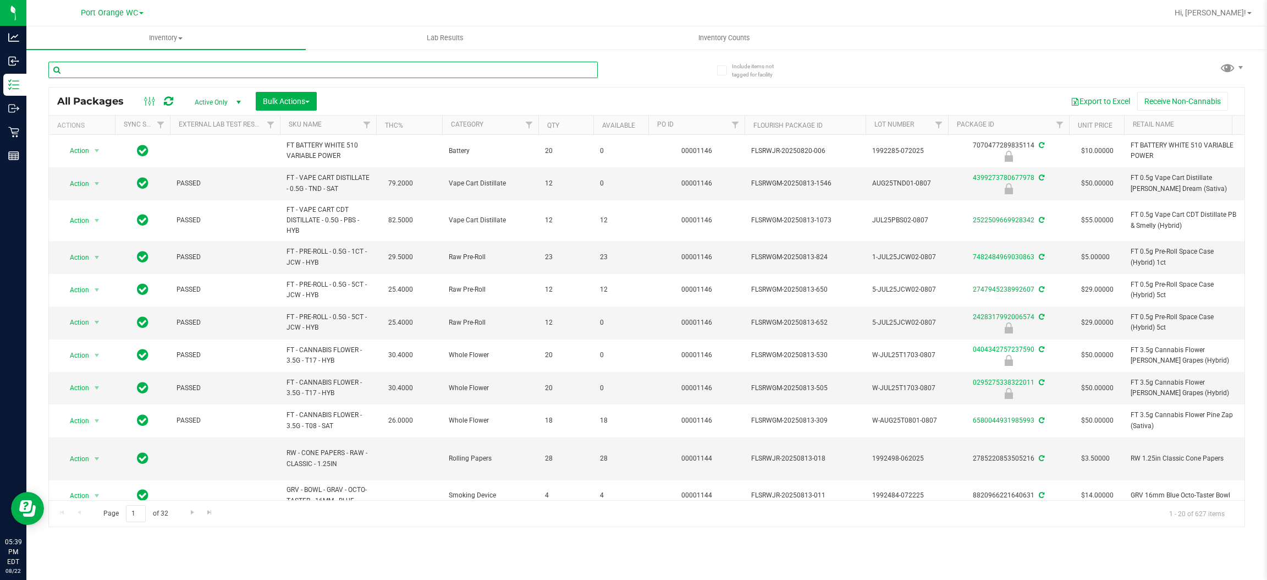
click at [146, 71] on input "text" at bounding box center [322, 70] width 549 height 16
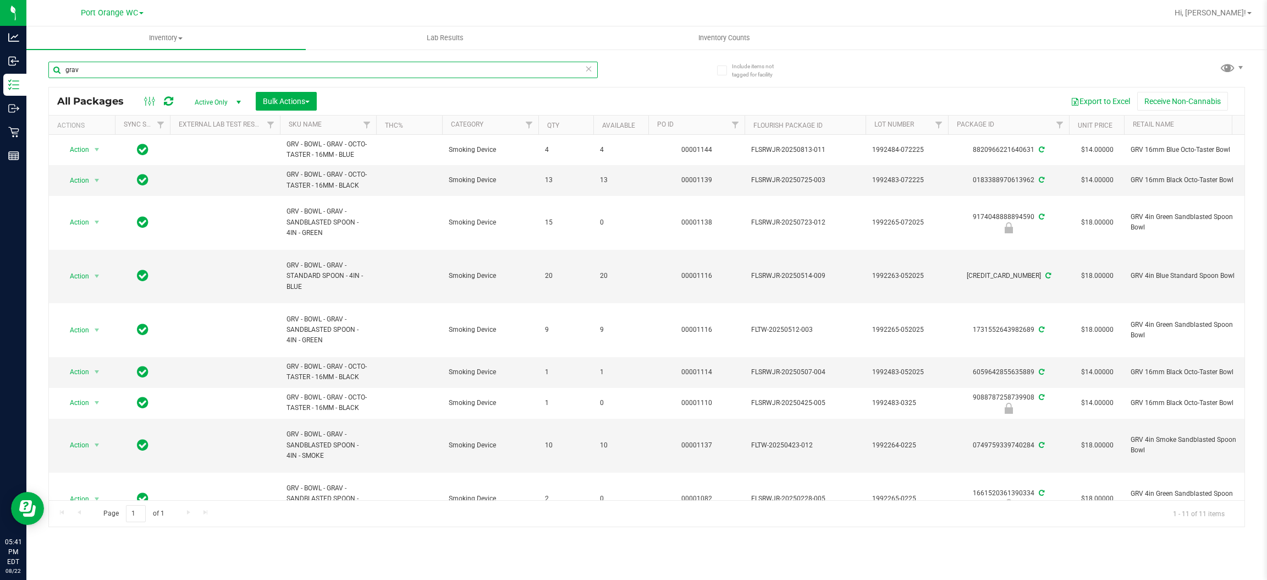
type input "grav"
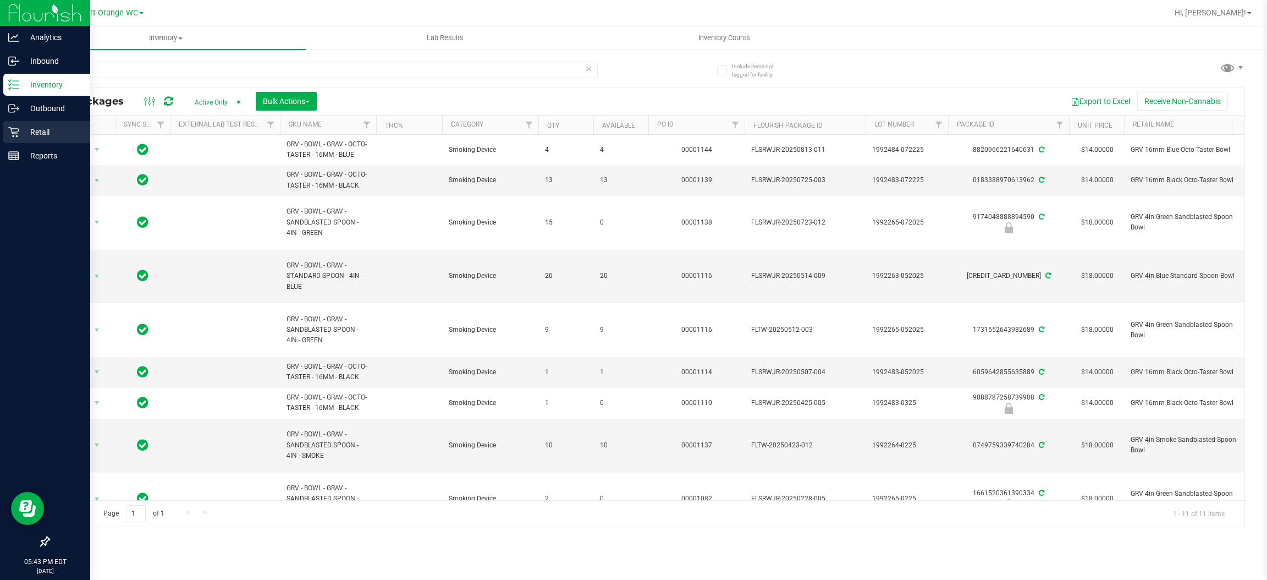
click at [40, 133] on p "Retail" at bounding box center [52, 131] width 66 height 13
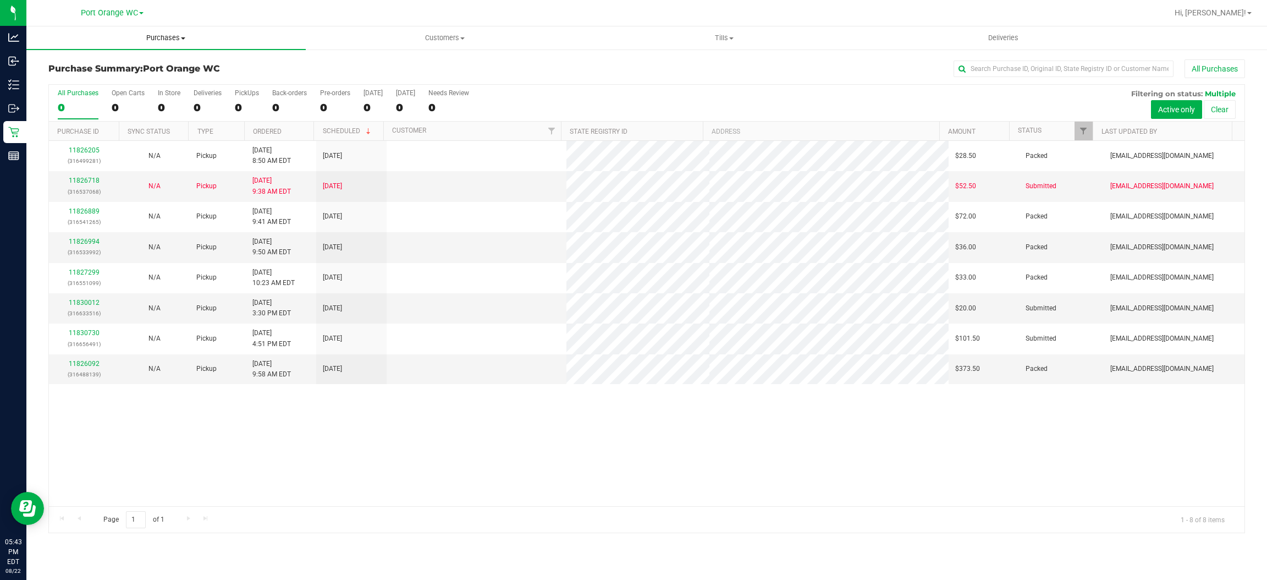
click at [180, 36] on span "Purchases" at bounding box center [165, 38] width 279 height 10
click at [64, 79] on span "Fulfillment" at bounding box center [60, 79] width 68 height 9
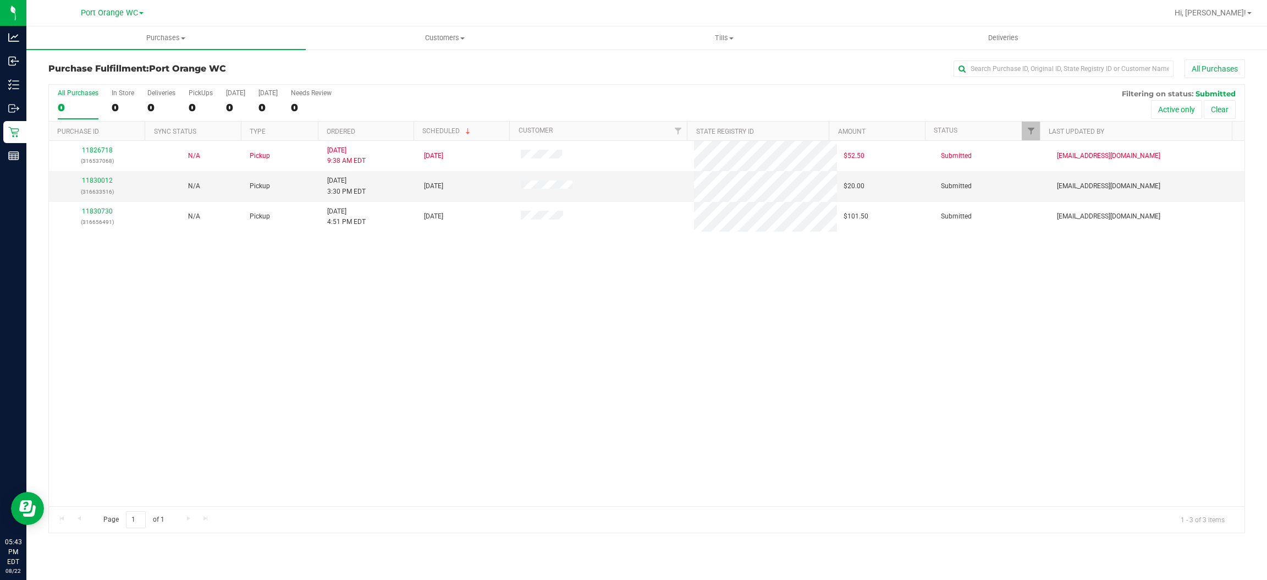
click at [533, 318] on div "11826718 (316537068) N/A Pickup [DATE] 9:38 AM EDT 8/22/2025 $52.50 Submitted […" at bounding box center [647, 323] width 1196 height 365
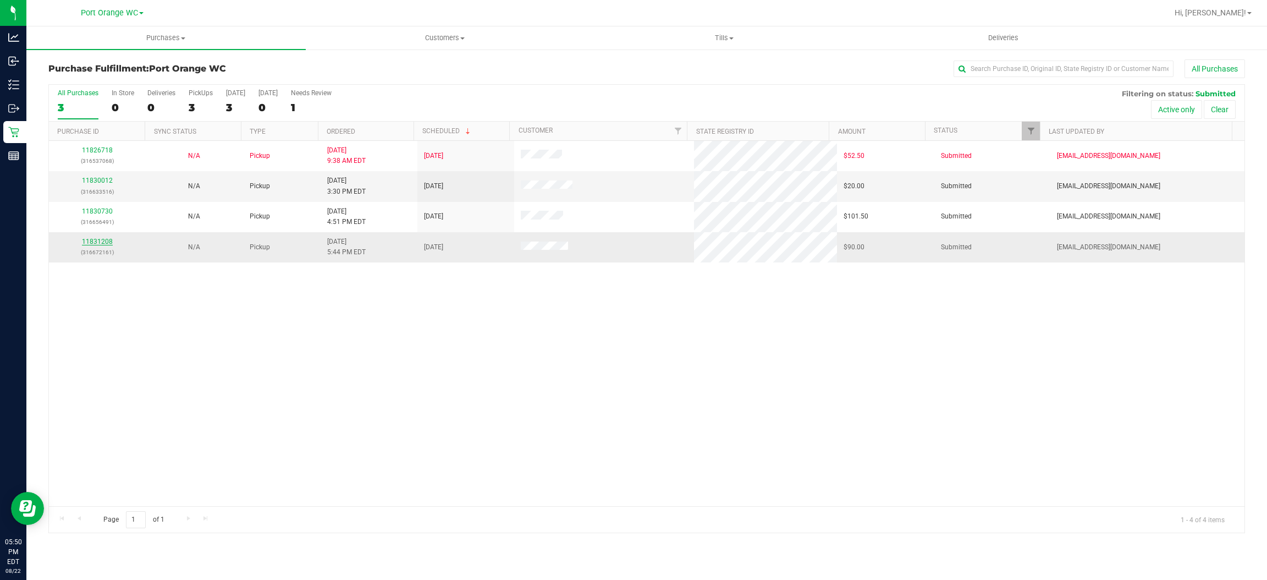
click at [100, 241] on link "11831208" at bounding box center [97, 242] width 31 height 8
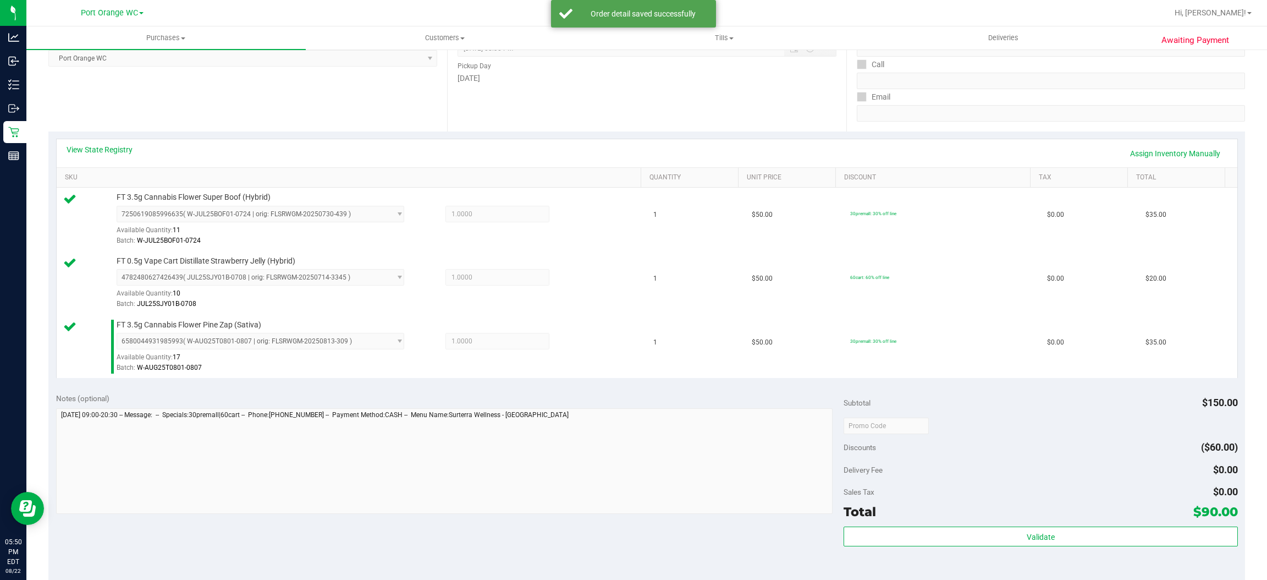
scroll to position [449, 0]
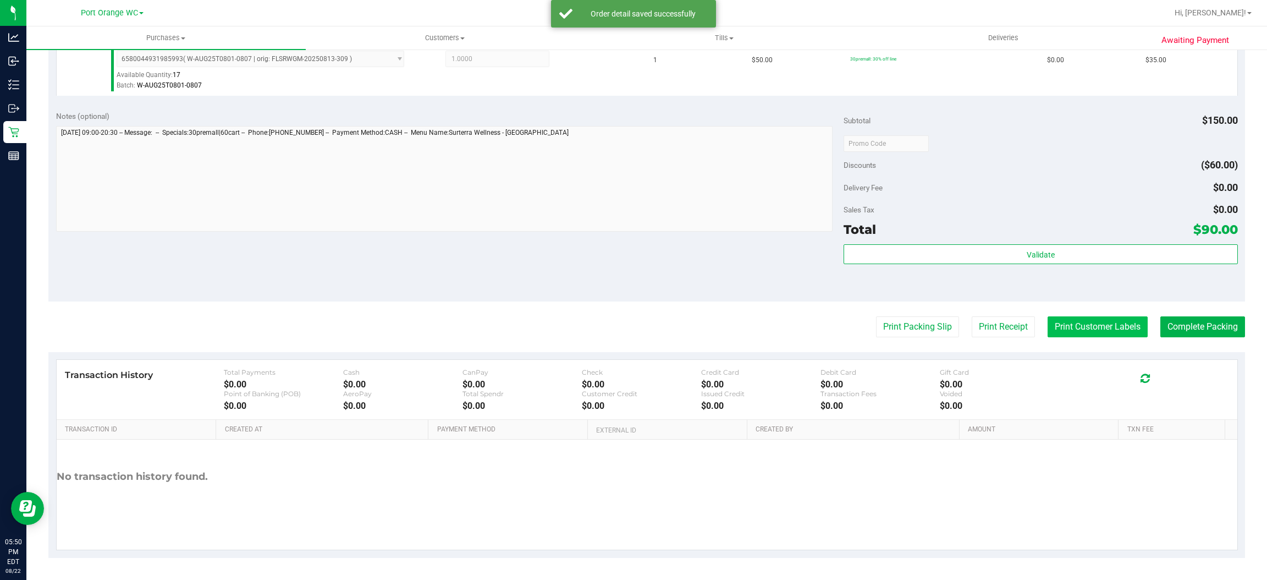
click at [1087, 328] on button "Print Customer Labels" at bounding box center [1098, 326] width 100 height 21
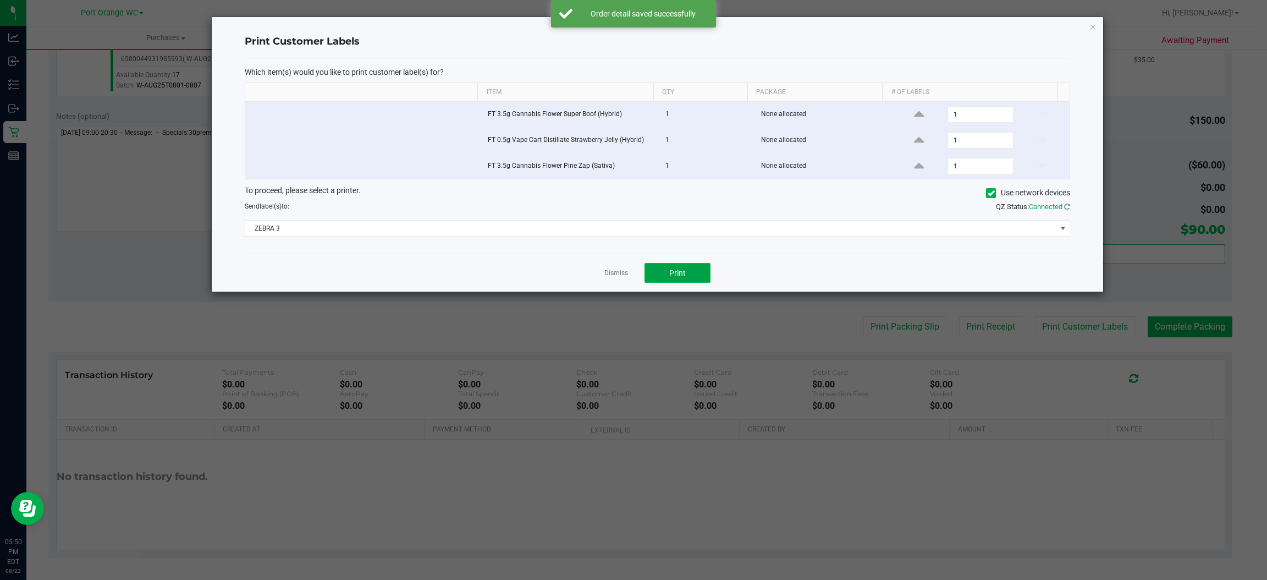
click at [661, 276] on button "Print" at bounding box center [678, 273] width 66 height 20
click at [615, 273] on link "Dismiss" at bounding box center [616, 272] width 24 height 9
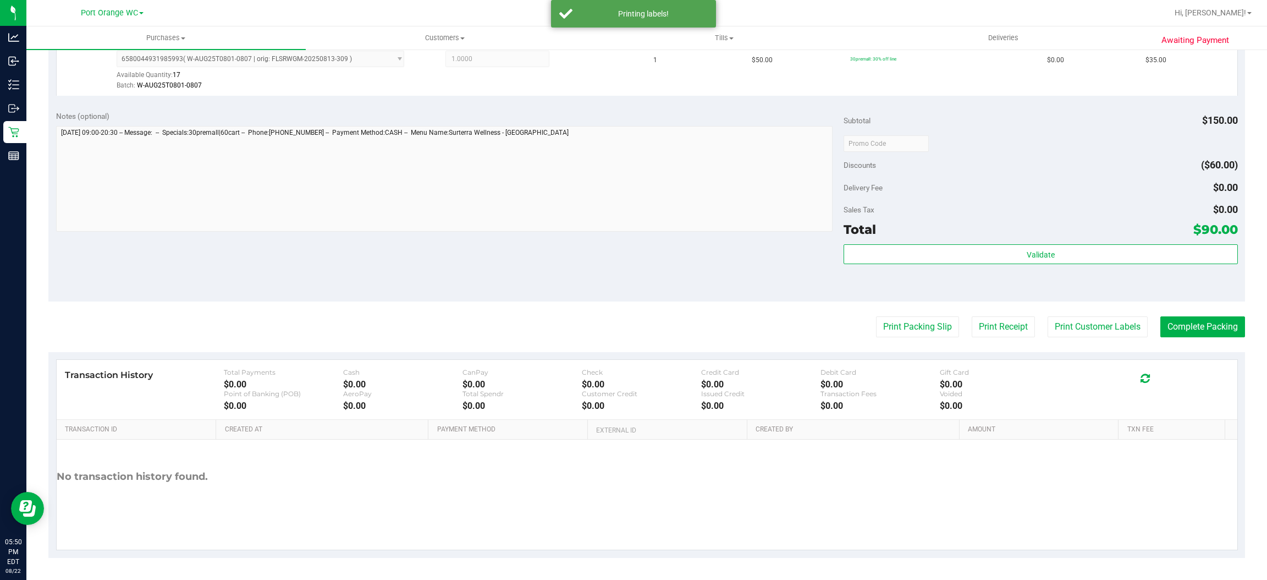
click at [1058, 236] on div "Total $90.00" at bounding box center [1041, 229] width 394 height 20
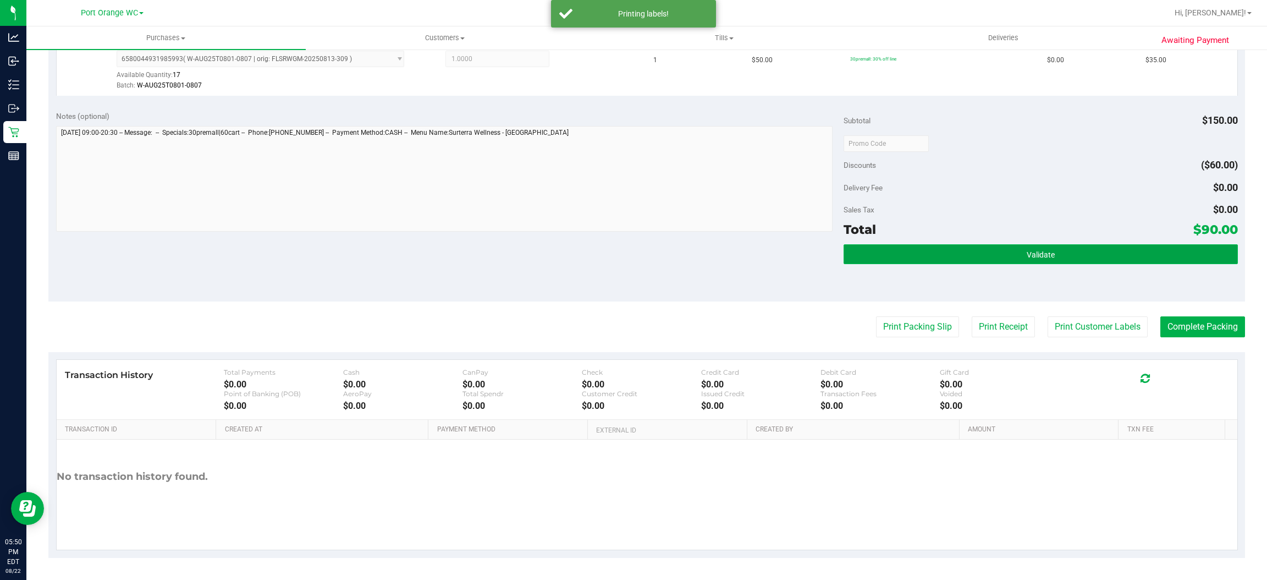
click at [1062, 246] on button "Validate" at bounding box center [1041, 254] width 394 height 20
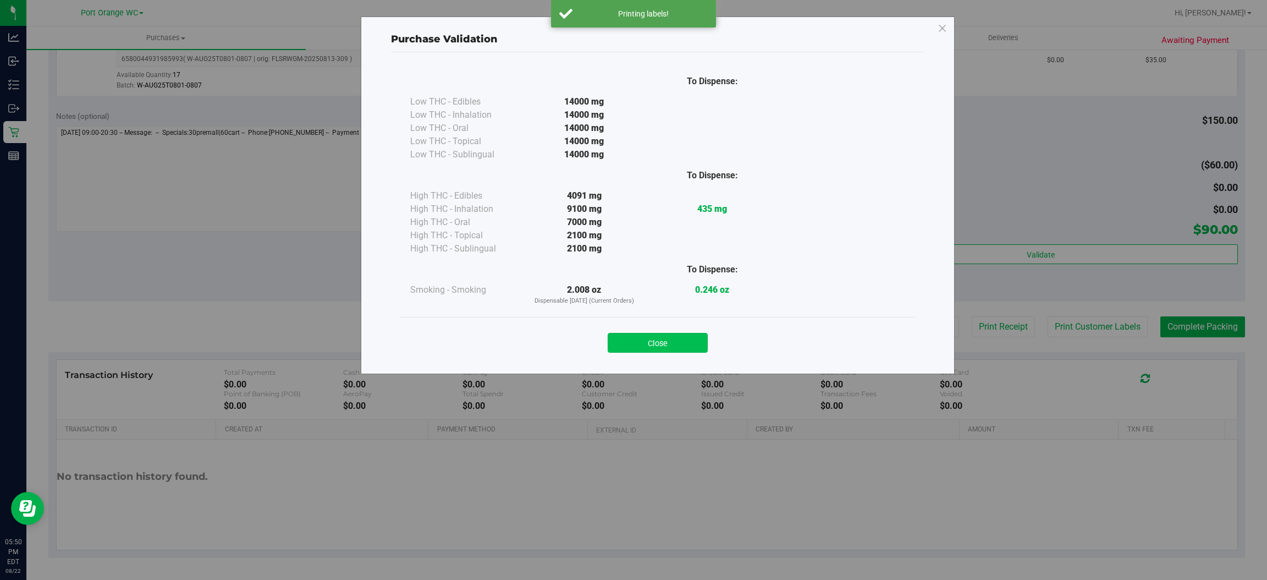
click at [658, 342] on button "Close" at bounding box center [658, 343] width 100 height 20
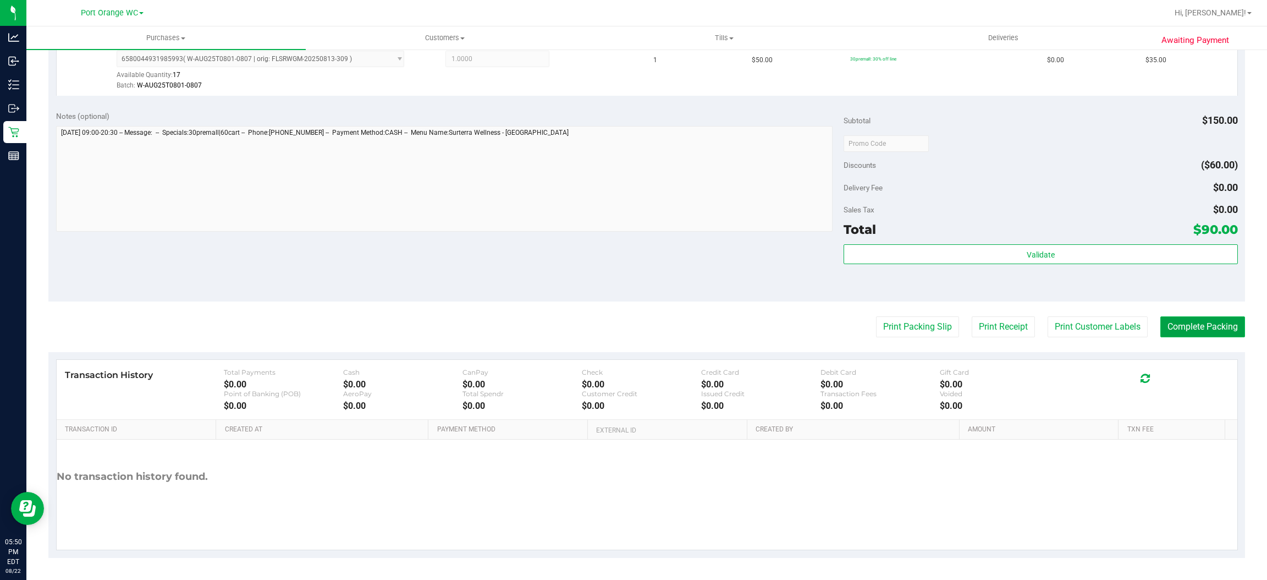
click at [1184, 329] on button "Complete Packing" at bounding box center [1202, 326] width 85 height 21
